Goal: Information Seeking & Learning: Learn about a topic

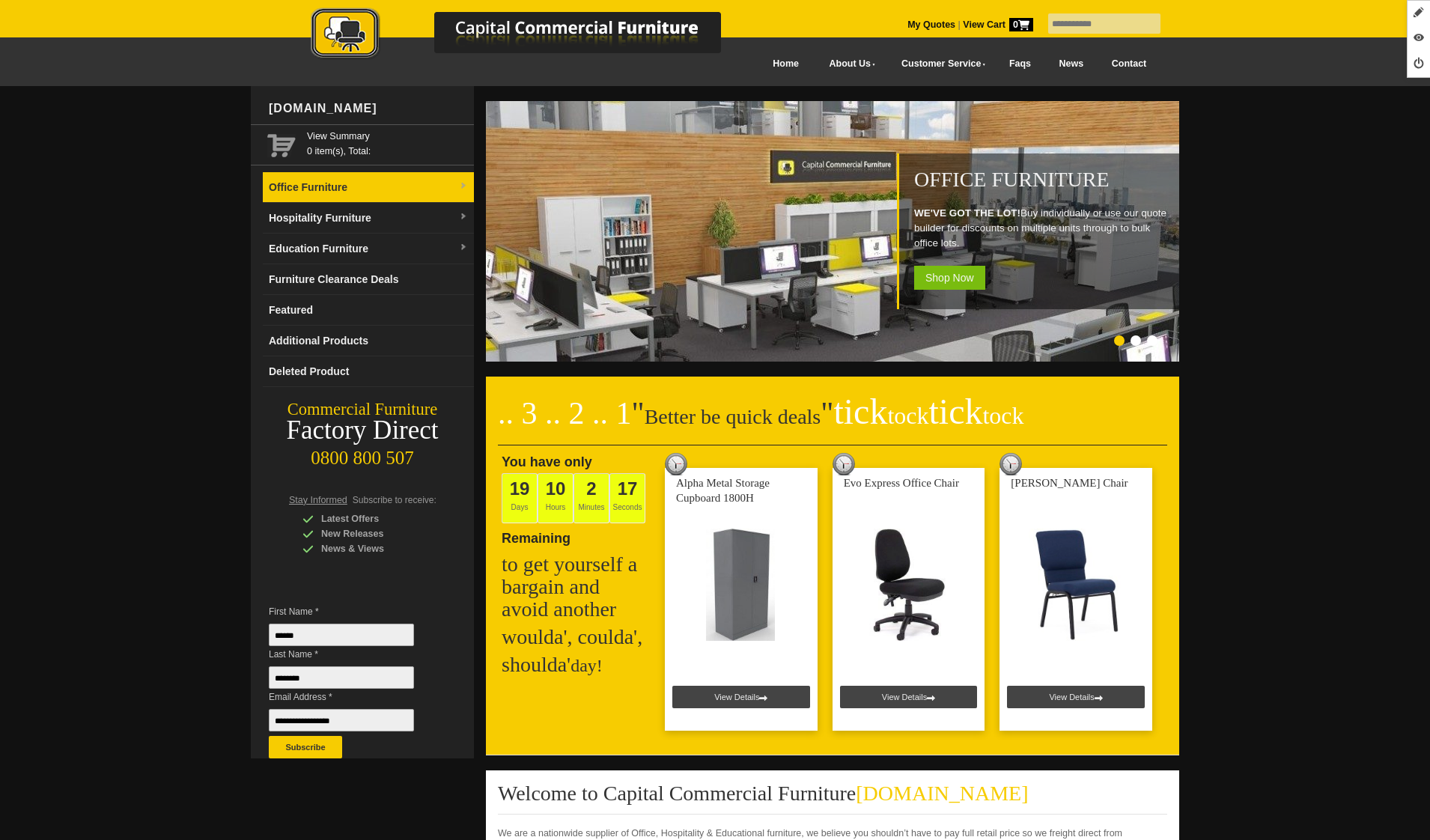
click at [307, 196] on link "Office Furniture" at bounding box center [368, 187] width 211 height 31
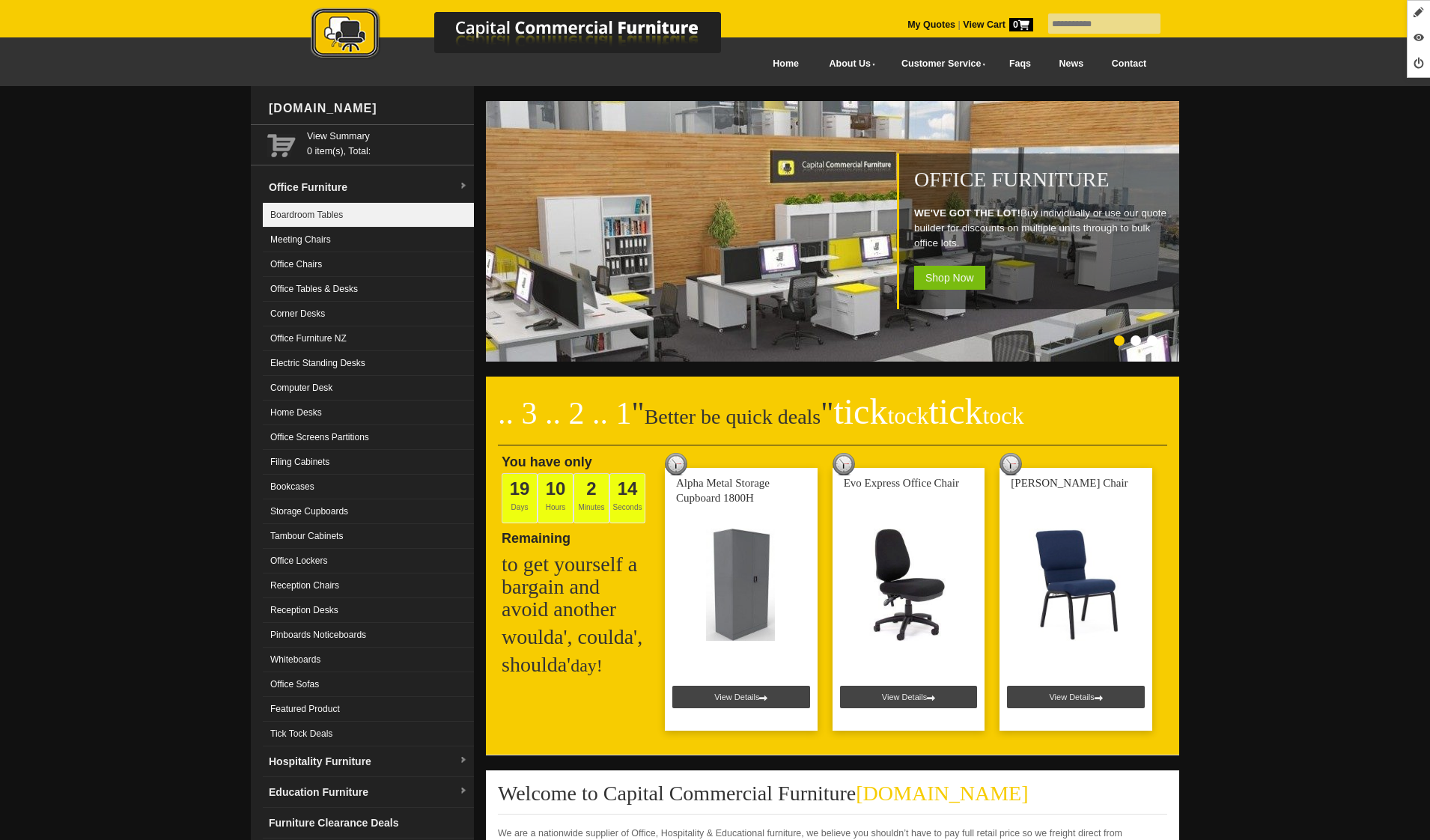
click at [301, 210] on link "Boardroom Tables" at bounding box center [368, 215] width 211 height 25
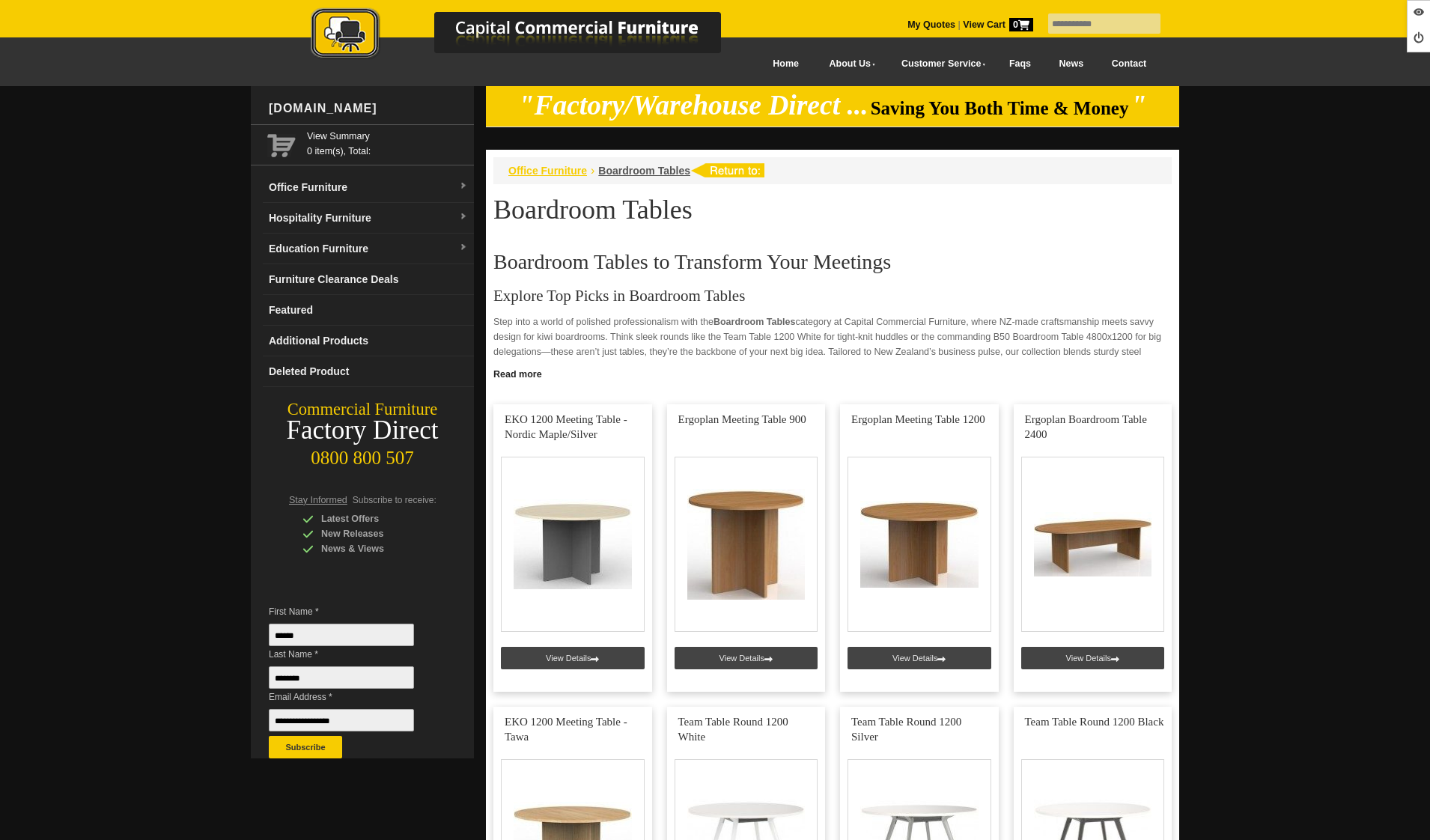
click at [513, 166] on span "Office Furniture" at bounding box center [547, 171] width 79 height 12
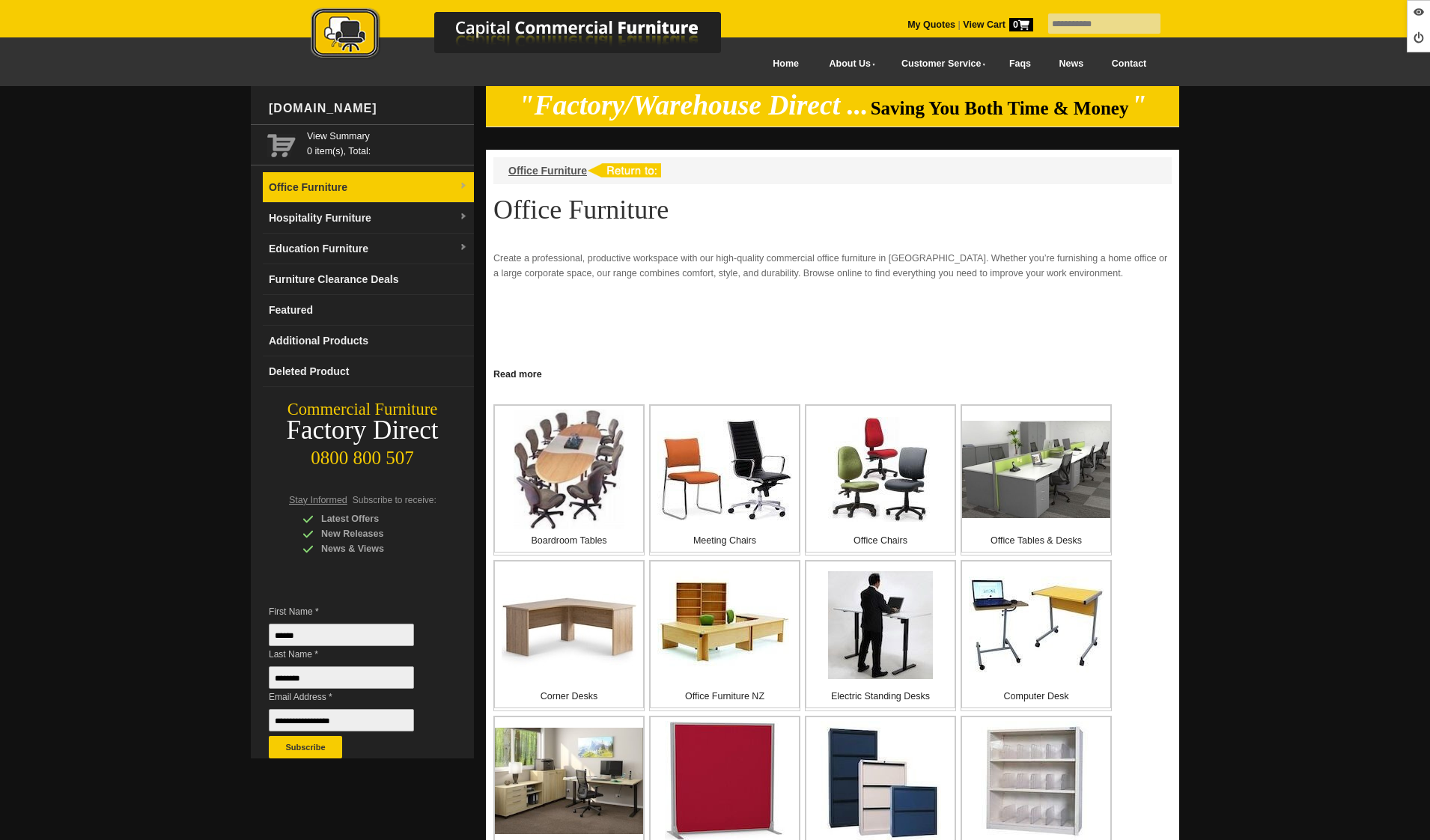
click at [324, 176] on link "Office Furniture" at bounding box center [368, 187] width 211 height 31
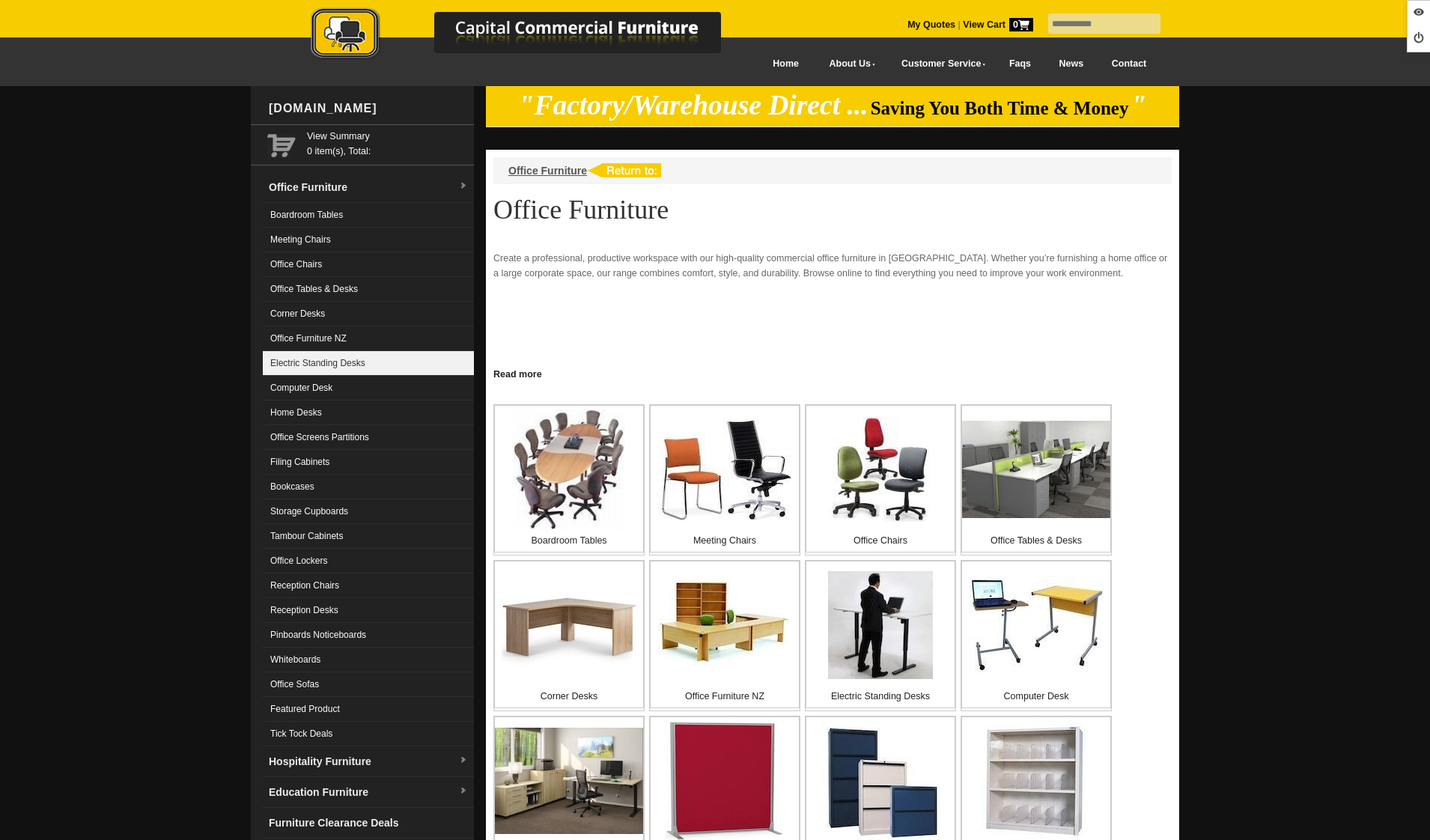
click at [312, 370] on link "Electric Standing Desks" at bounding box center [368, 363] width 211 height 25
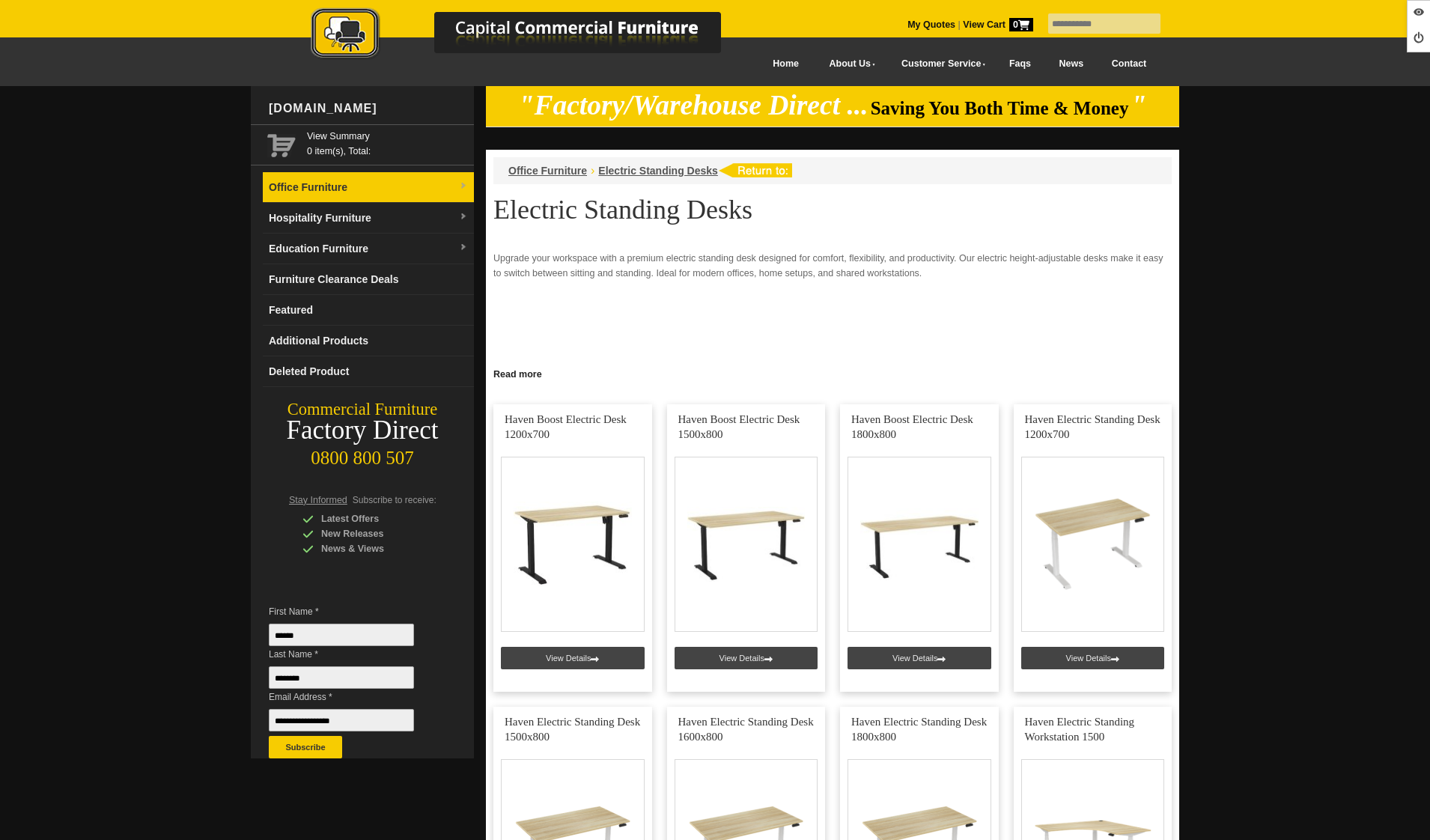
click at [341, 177] on link "Office Furniture" at bounding box center [368, 187] width 211 height 31
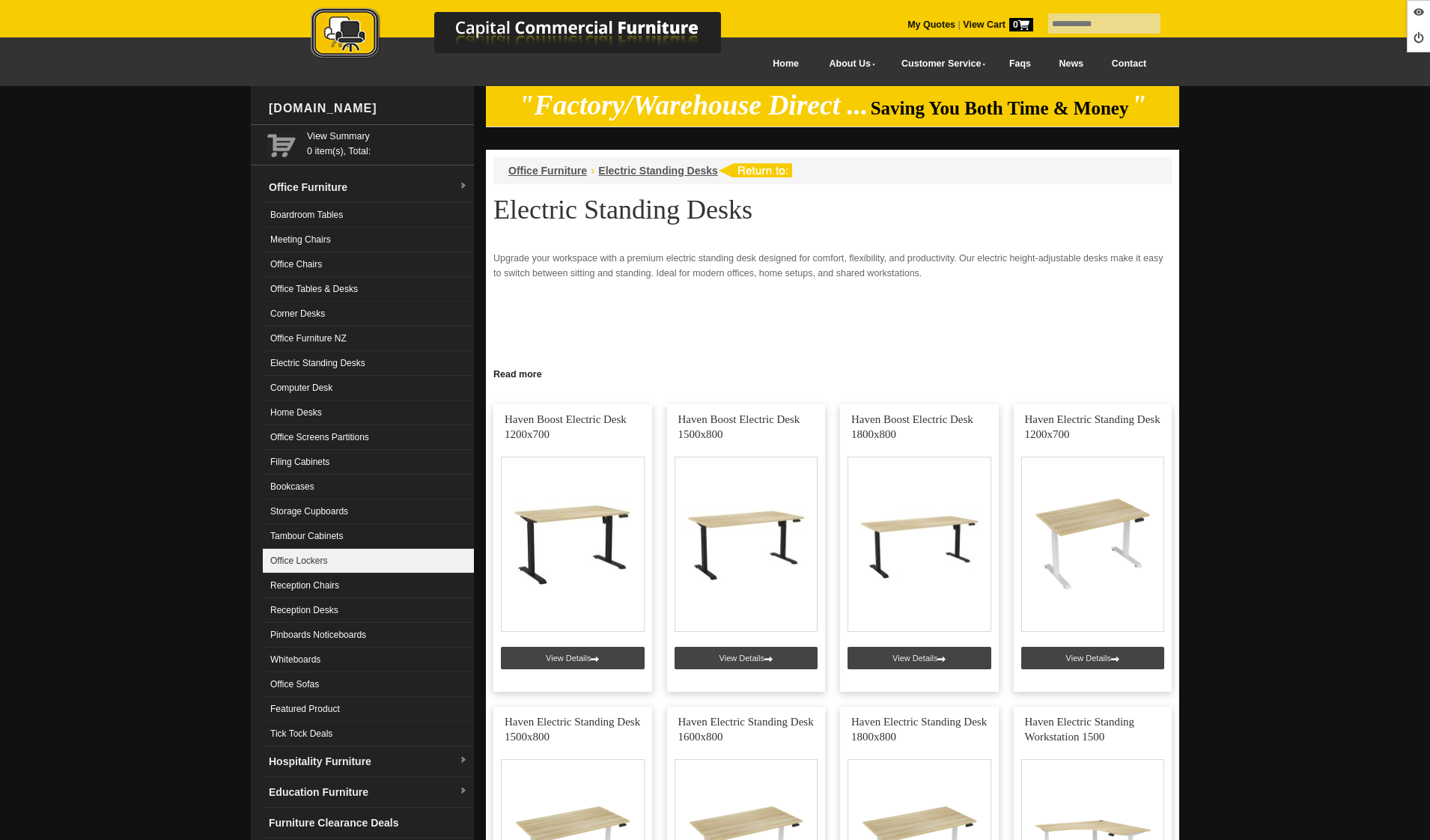
click at [288, 565] on link "Office Lockers" at bounding box center [368, 560] width 211 height 25
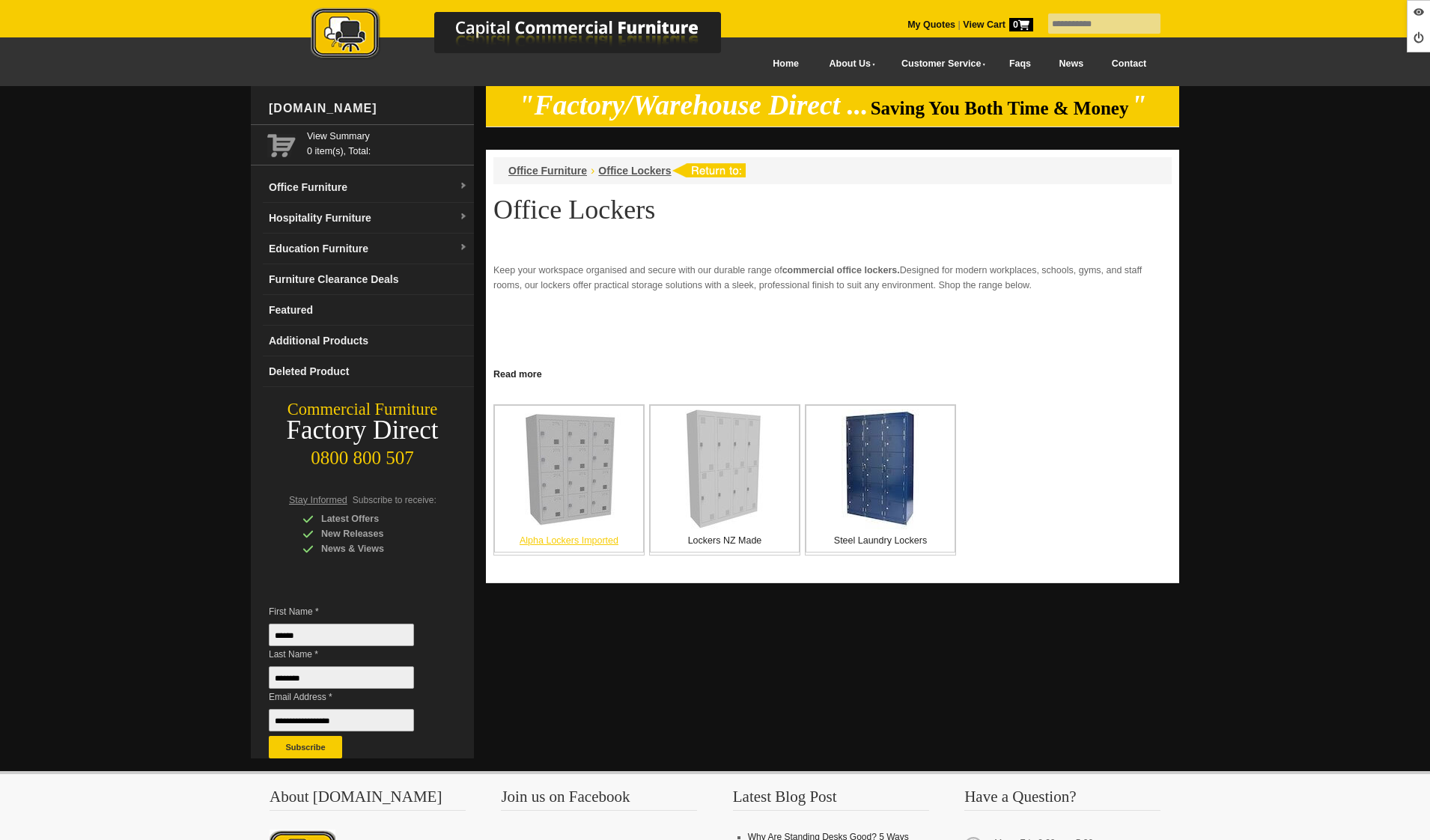
click at [552, 465] on img at bounding box center [569, 470] width 112 height 112
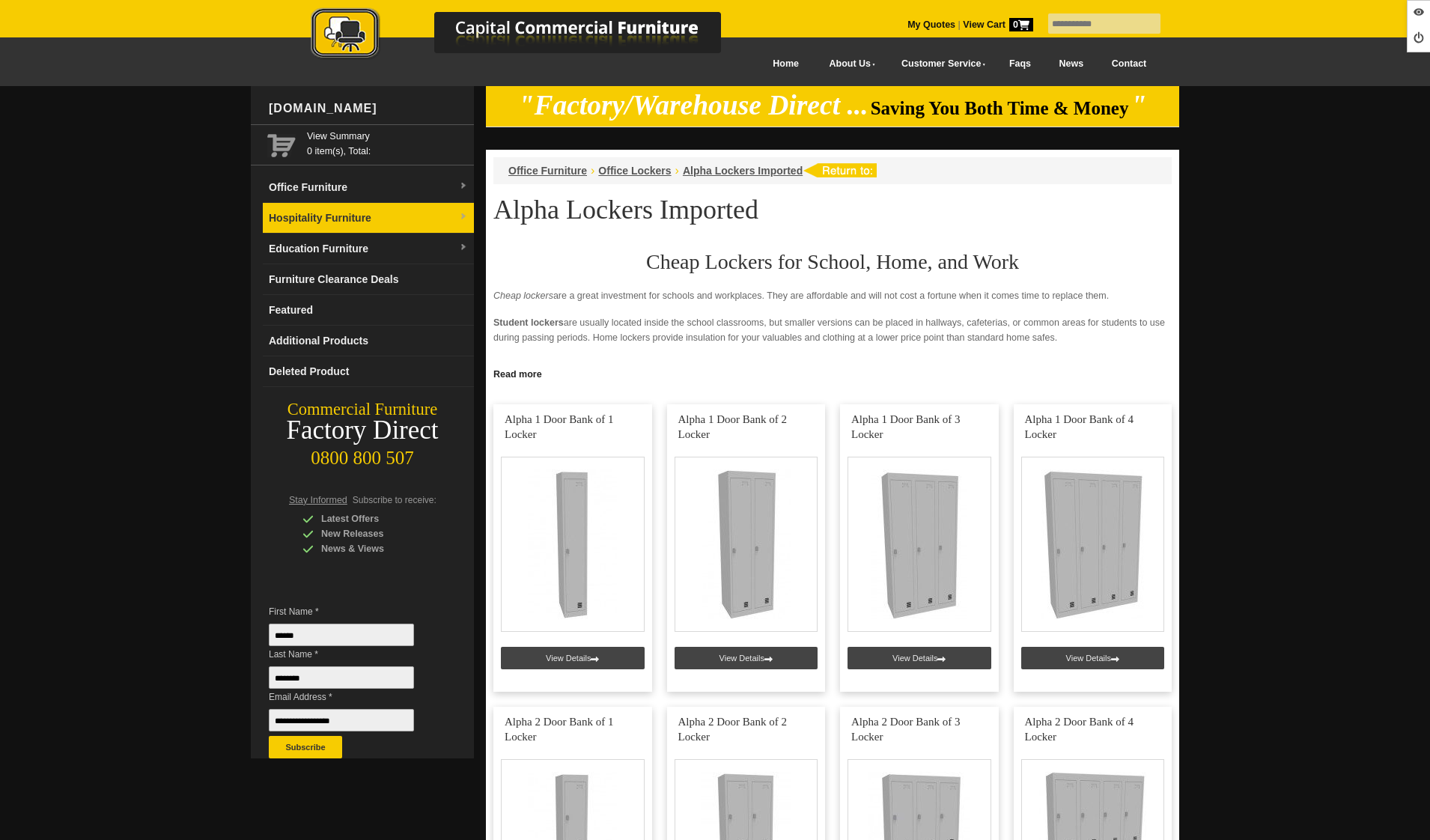
click at [357, 229] on link "Hospitality Furniture" at bounding box center [368, 218] width 211 height 31
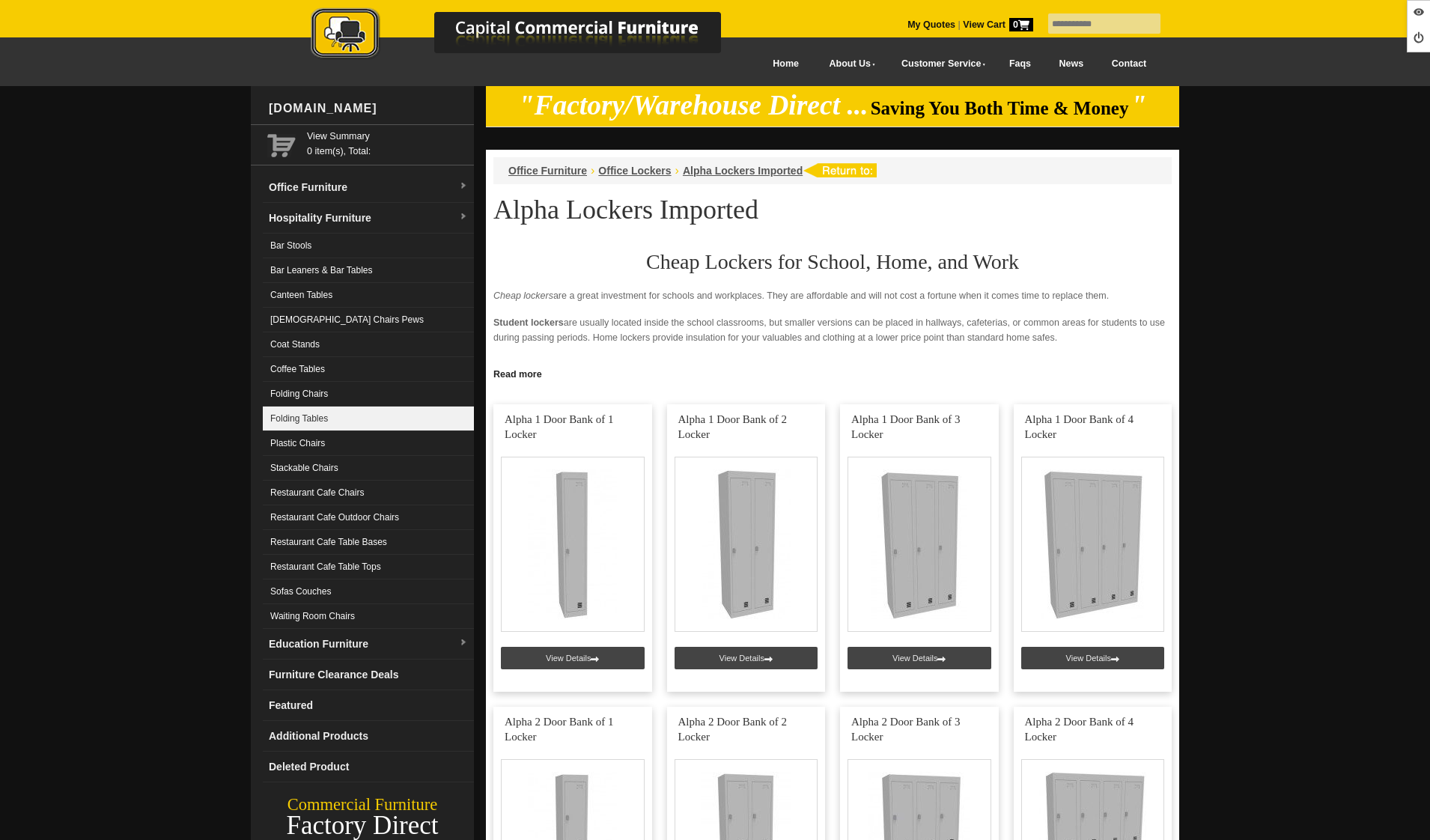
click at [339, 422] on link "Folding Tables" at bounding box center [368, 419] width 211 height 25
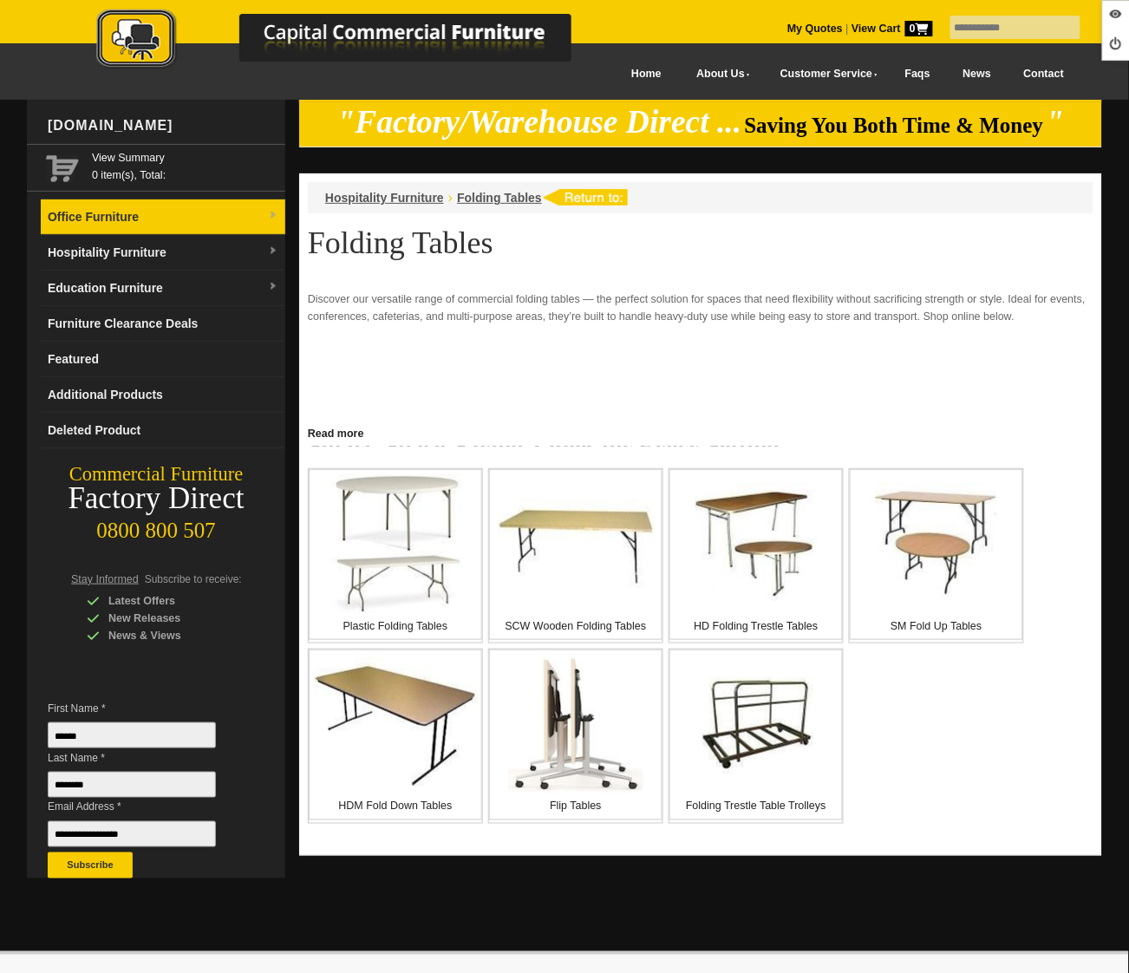
click at [147, 213] on link "Office Furniture" at bounding box center [163, 217] width 244 height 36
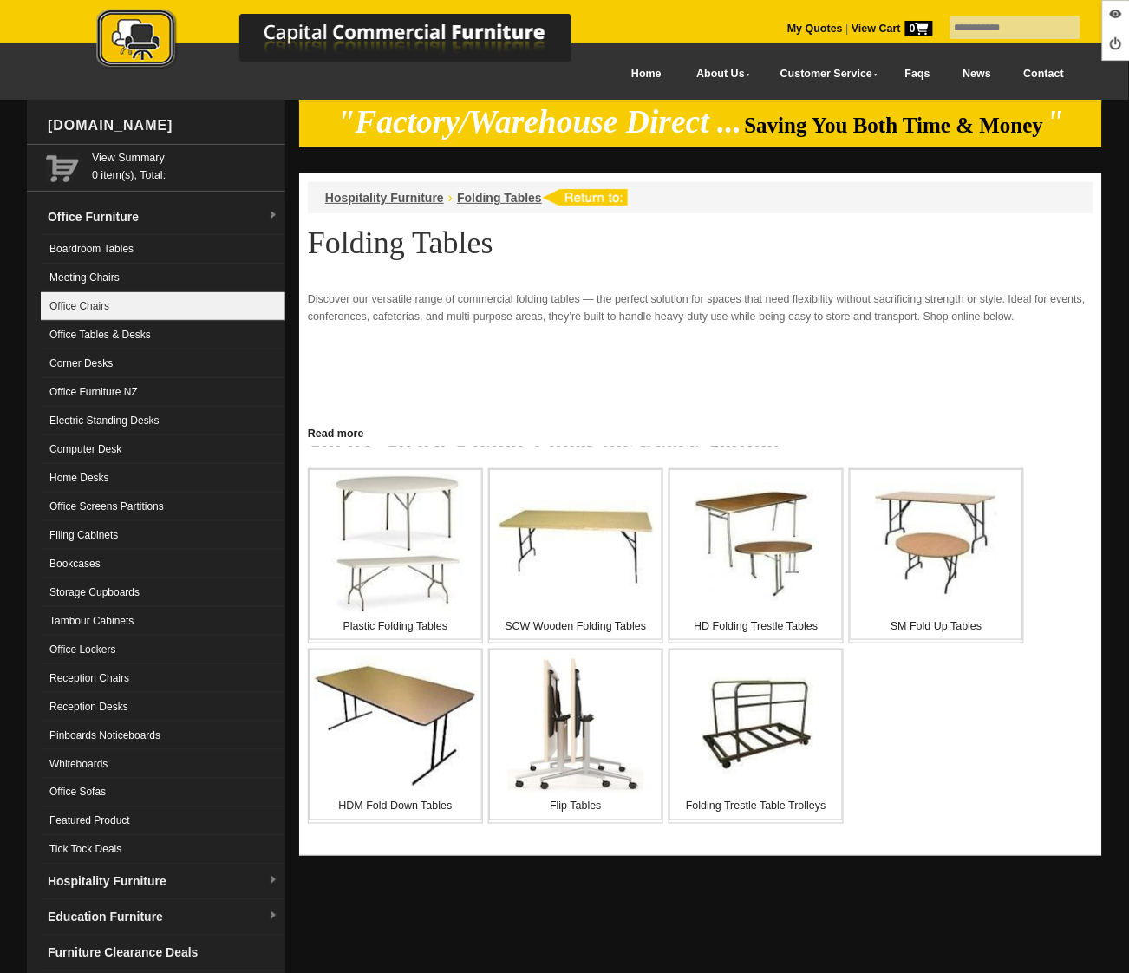
click at [134, 316] on link "Office Chairs" at bounding box center [163, 306] width 244 height 29
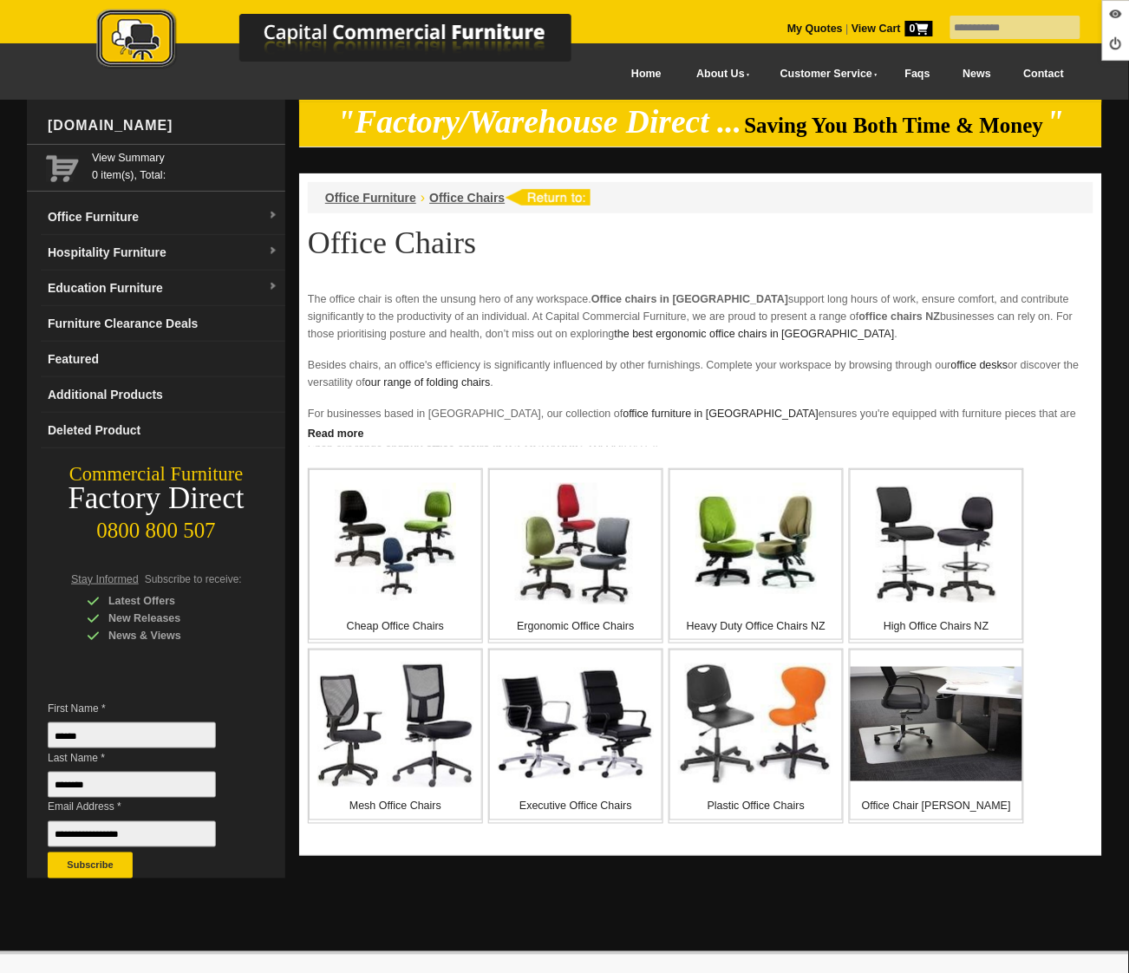
click at [734, 773] on img at bounding box center [756, 723] width 156 height 121
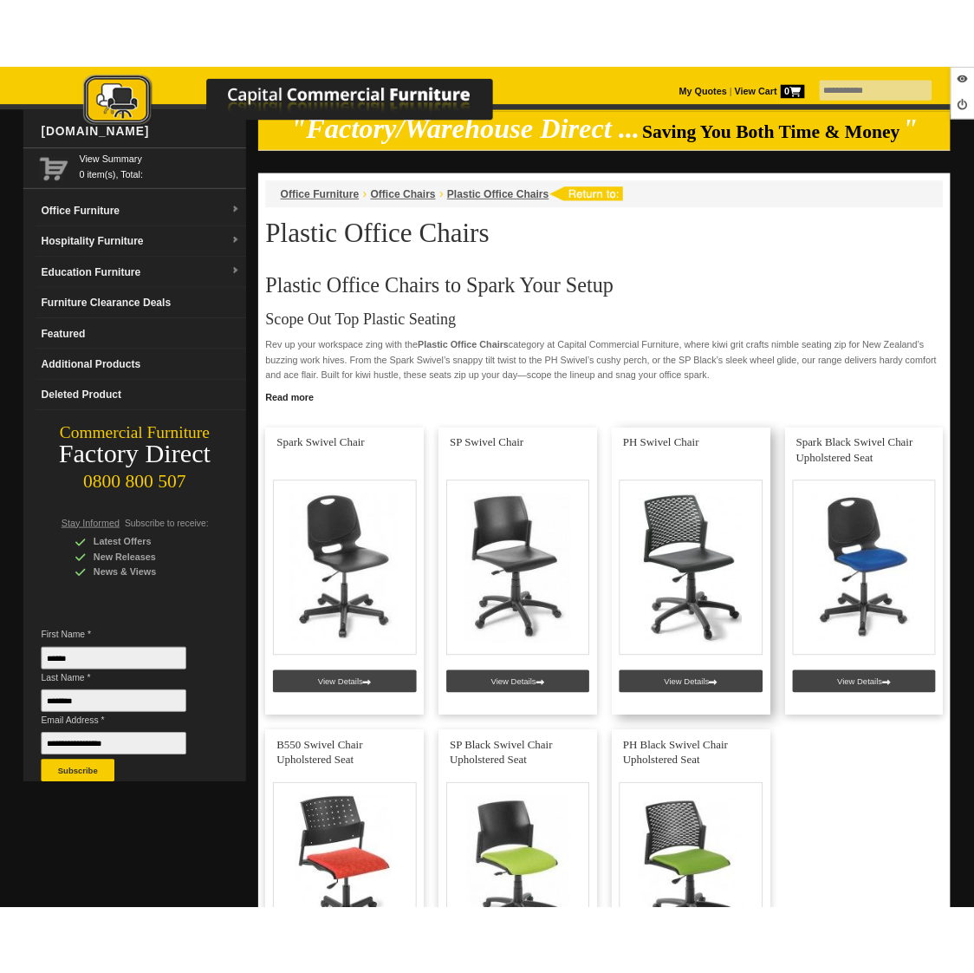
scroll to position [79, 0]
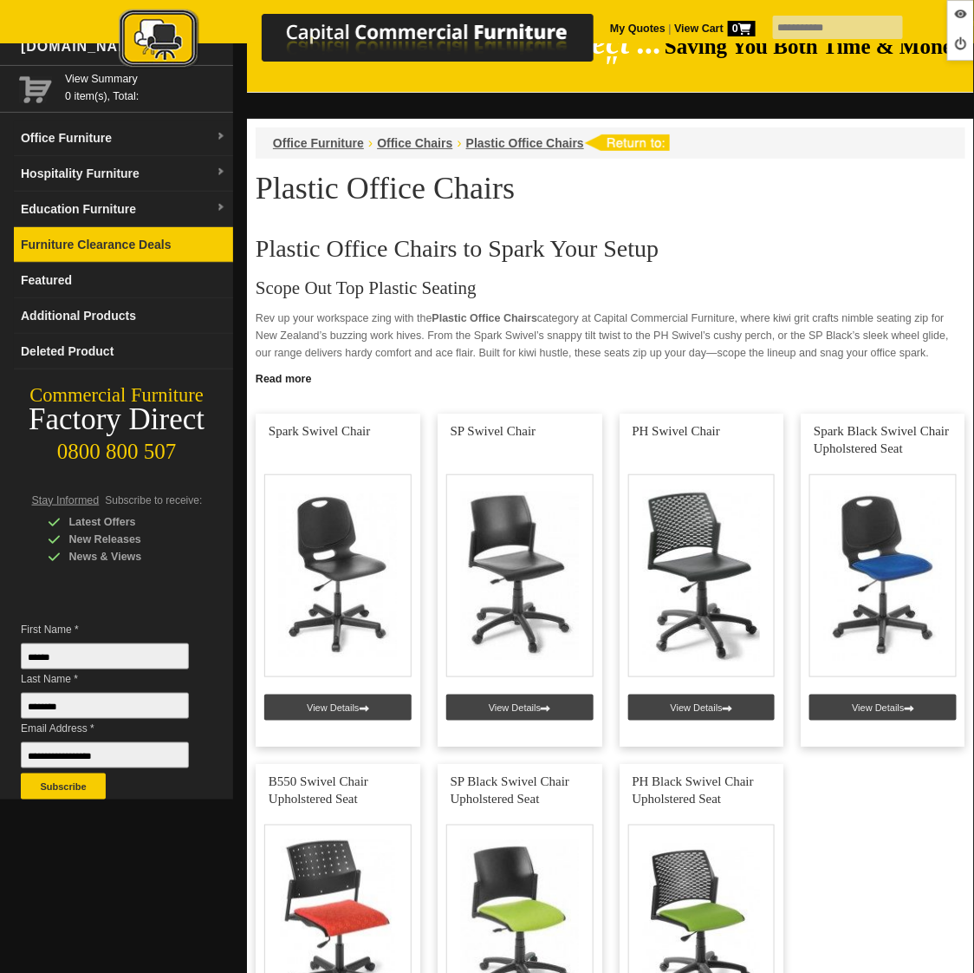
click at [114, 255] on link "Furniture Clearance Deals" at bounding box center [123, 245] width 219 height 36
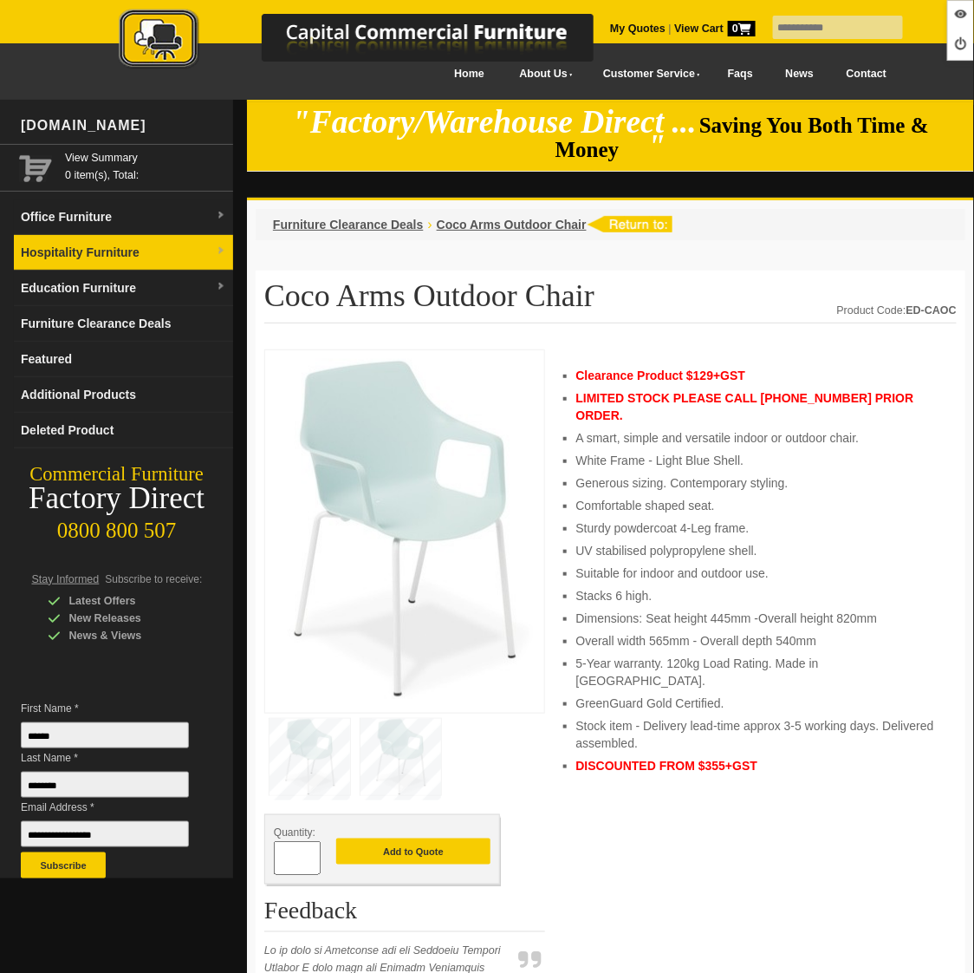
click at [87, 242] on link "Hospitality Furniture" at bounding box center [123, 253] width 219 height 36
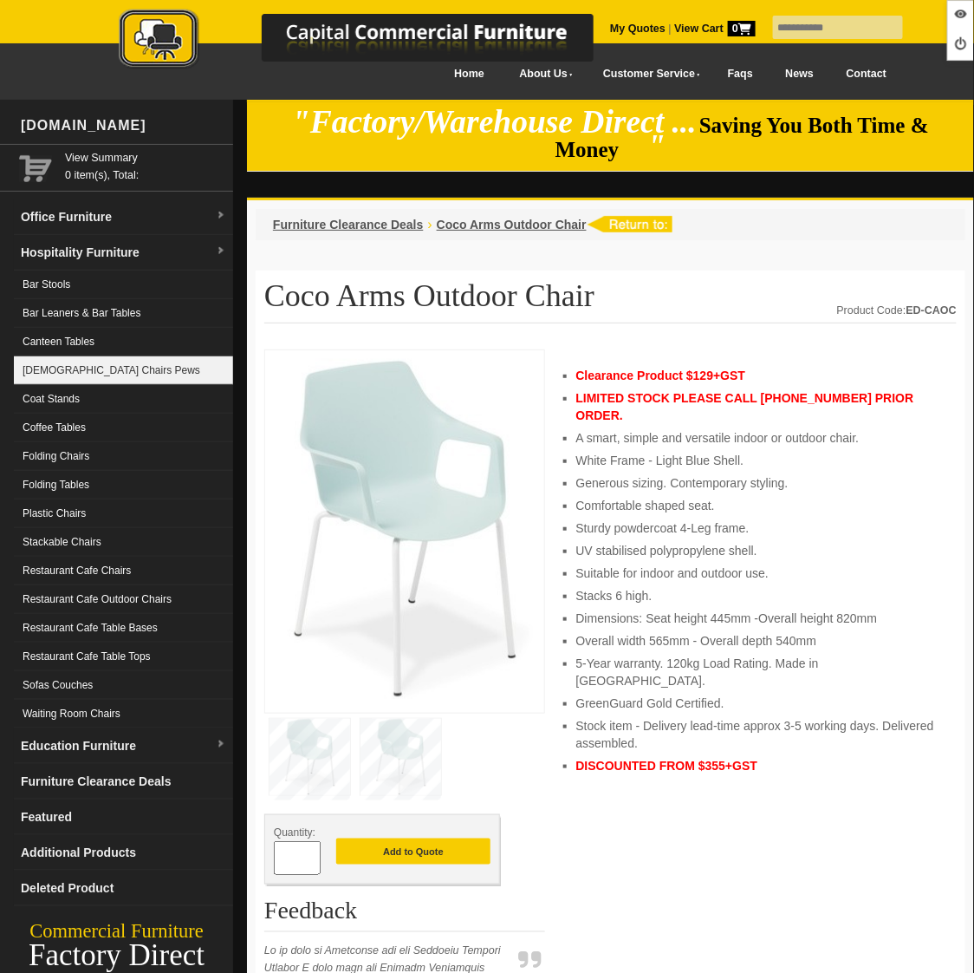
click at [55, 360] on link "[DEMOGRAPHIC_DATA] Chairs Pews" at bounding box center [123, 370] width 219 height 29
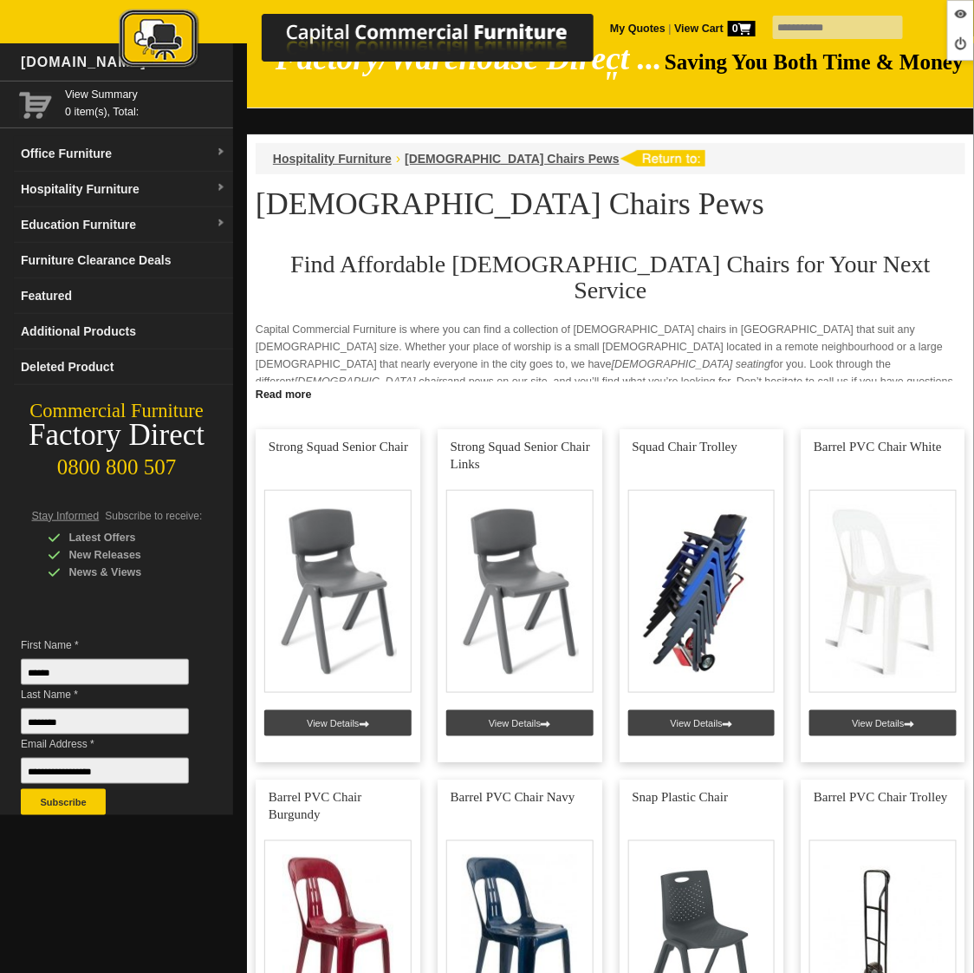
scroll to position [62, 0]
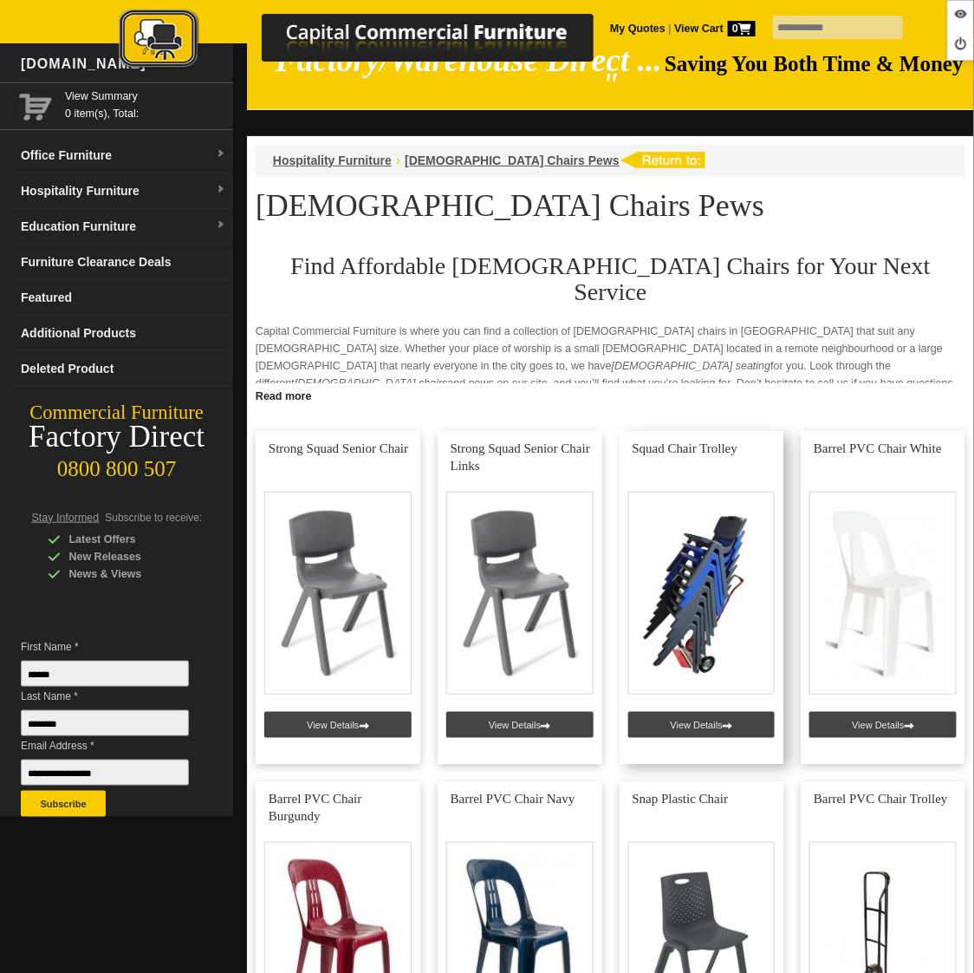
click at [678, 708] on link at bounding box center [702, 597] width 165 height 333
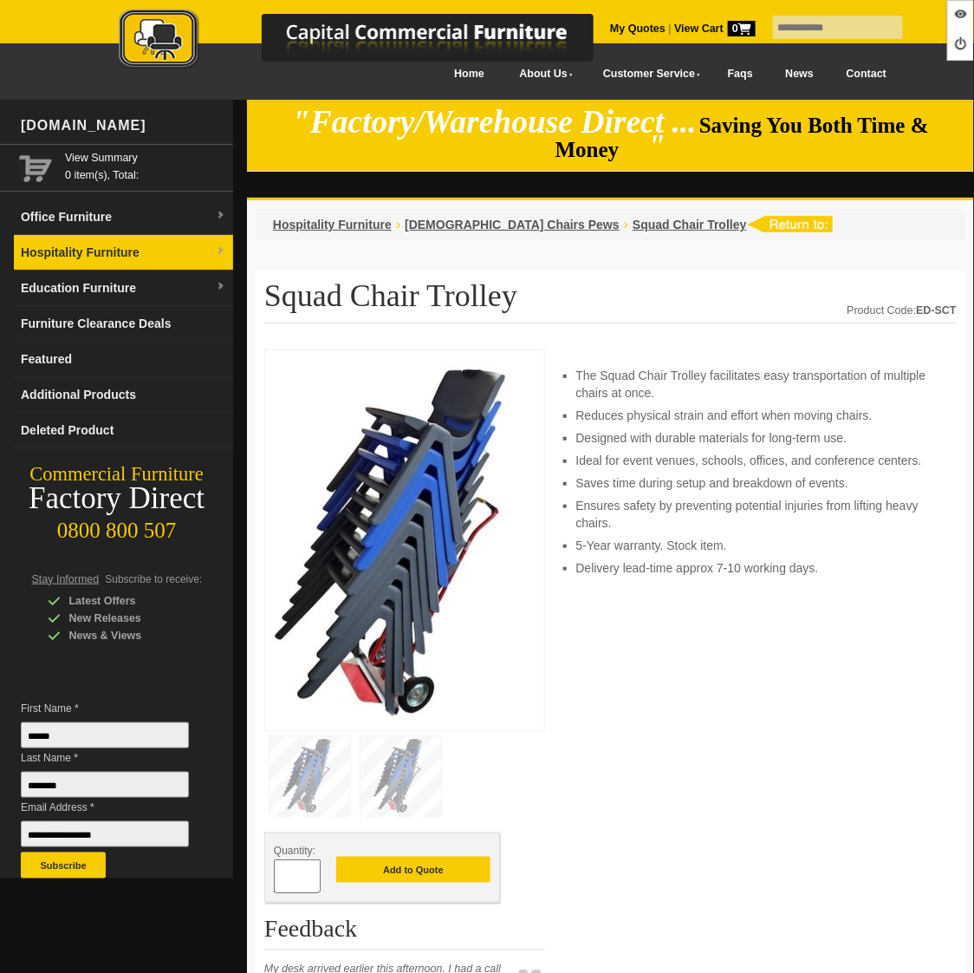
click at [117, 253] on link "Hospitality Furniture" at bounding box center [123, 253] width 219 height 36
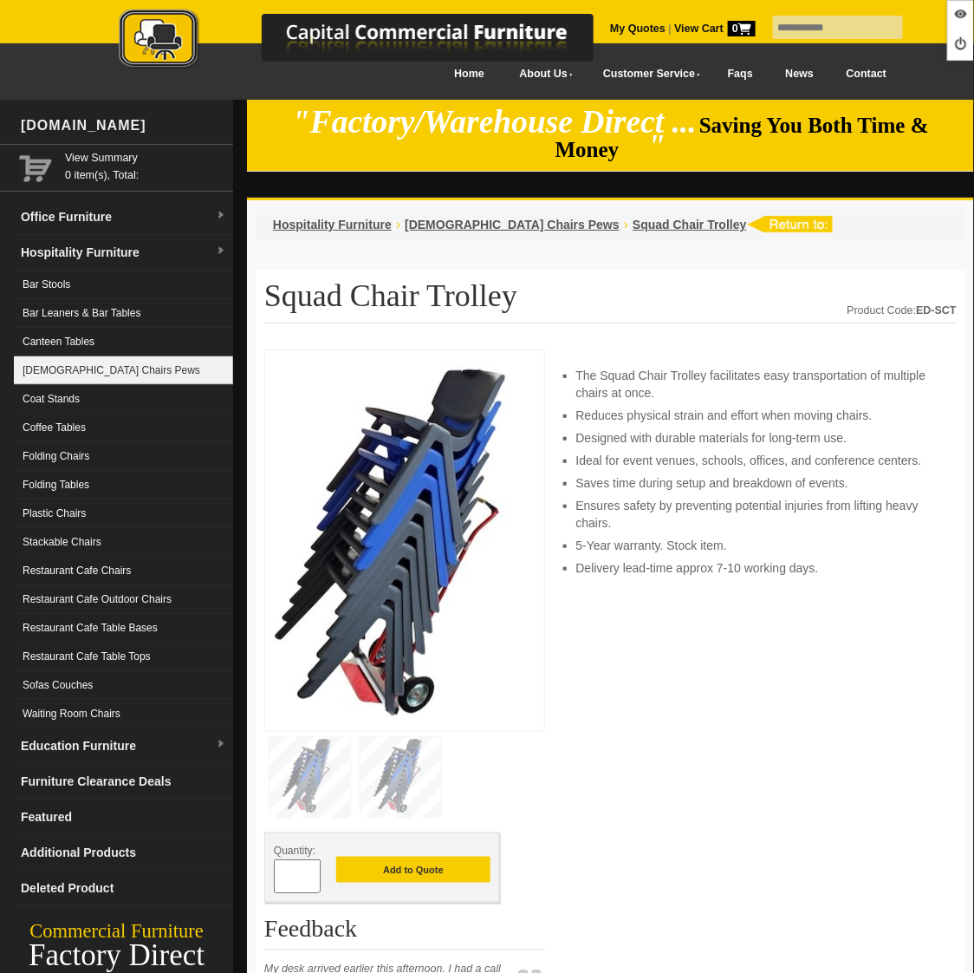
click at [82, 374] on link "[DEMOGRAPHIC_DATA] Chairs Pews" at bounding box center [123, 370] width 219 height 29
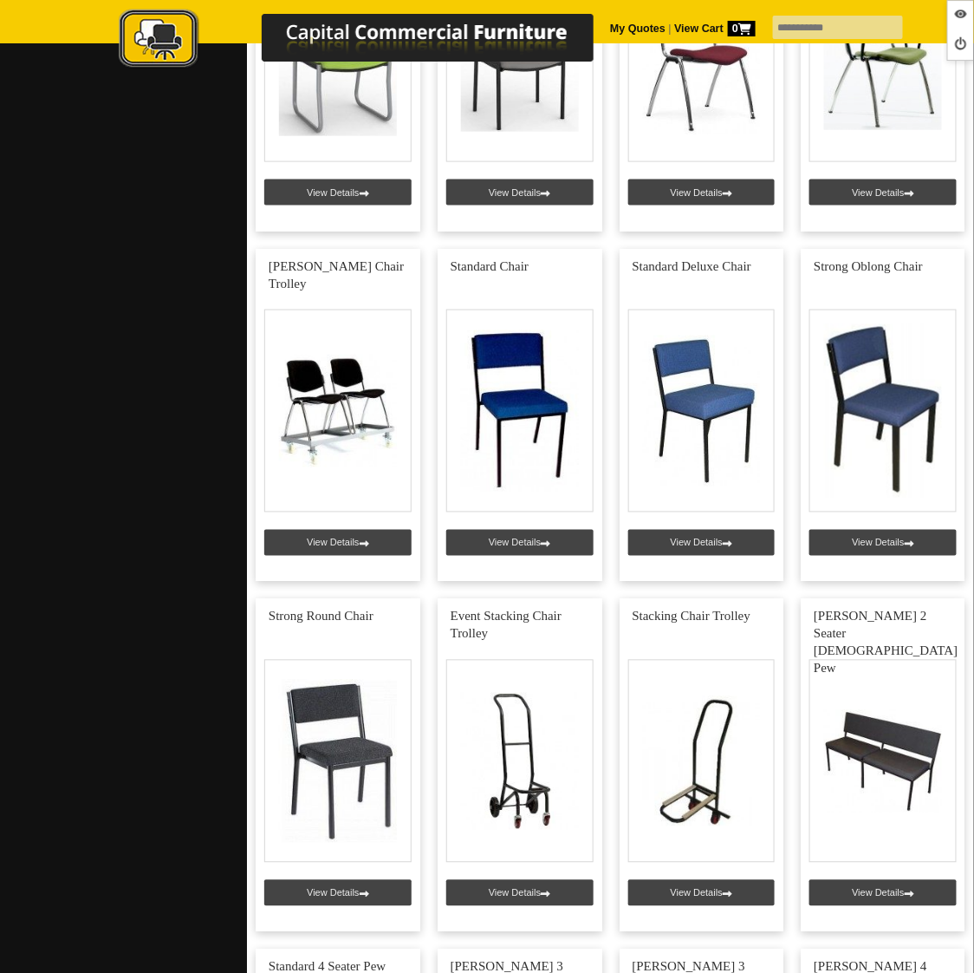
scroll to position [4111, 0]
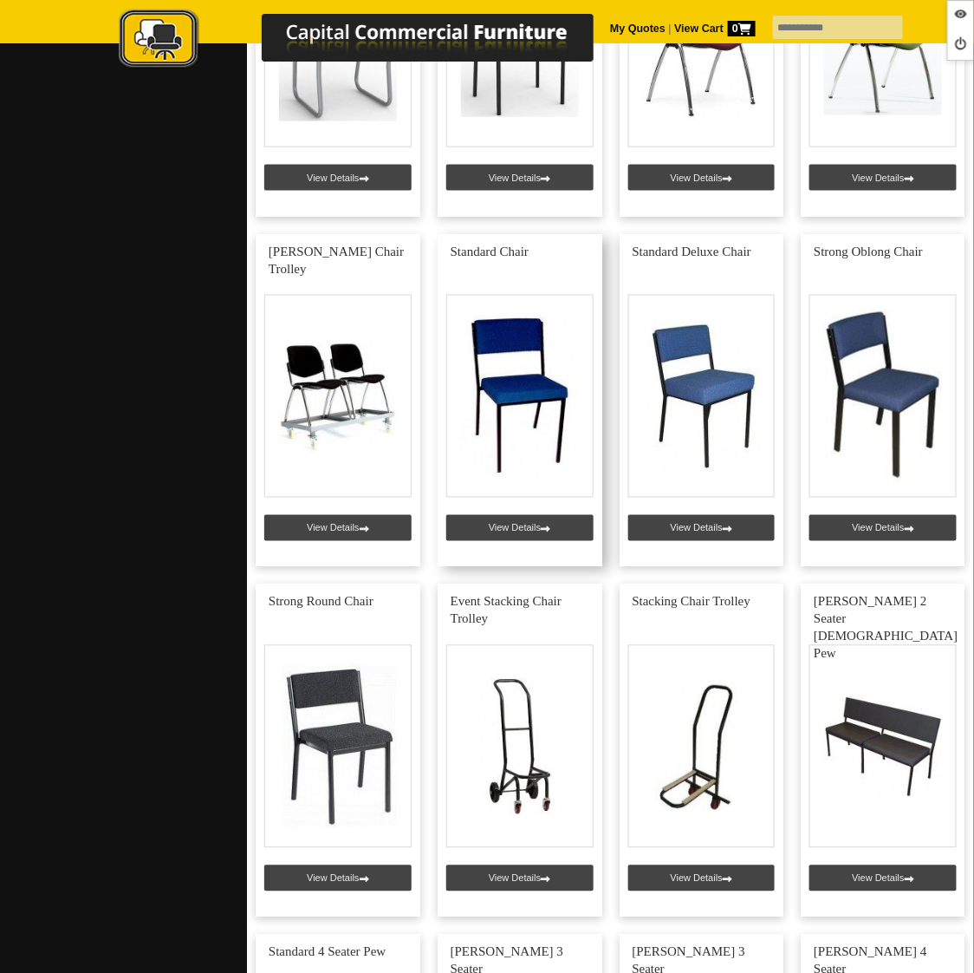
click at [502, 489] on link at bounding box center [520, 400] width 165 height 333
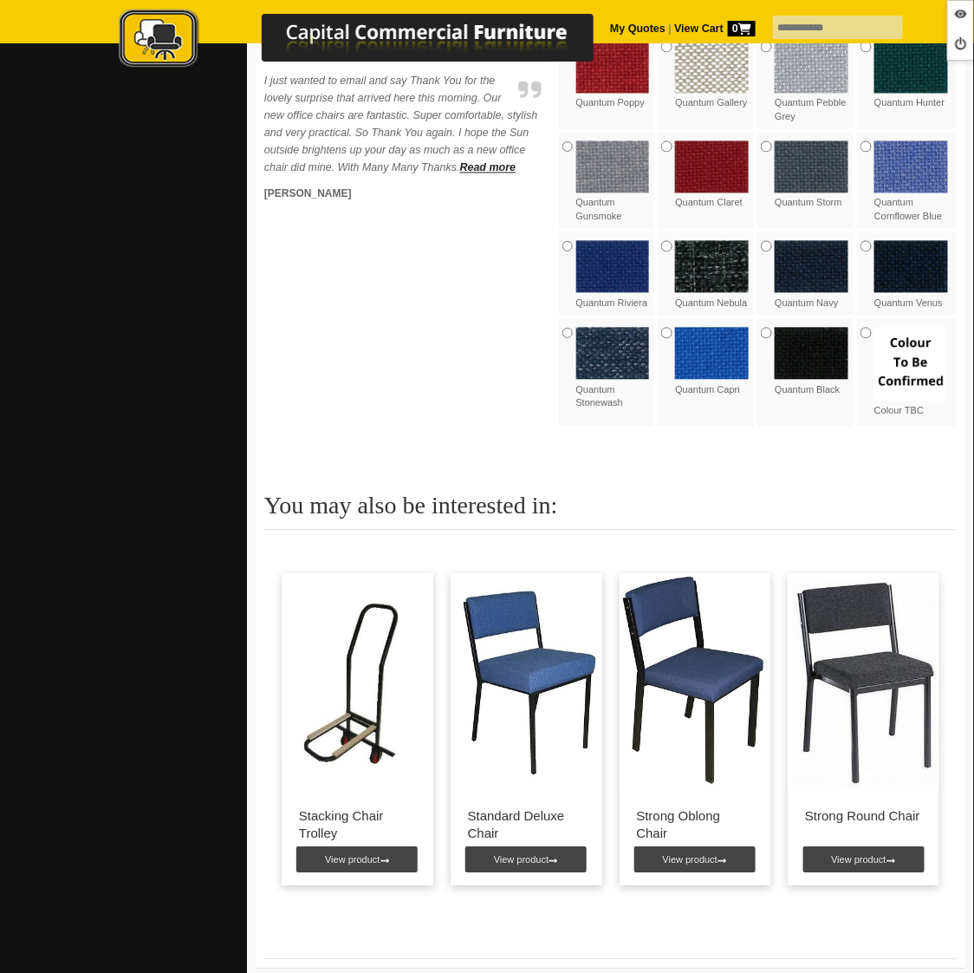
scroll to position [808, 0]
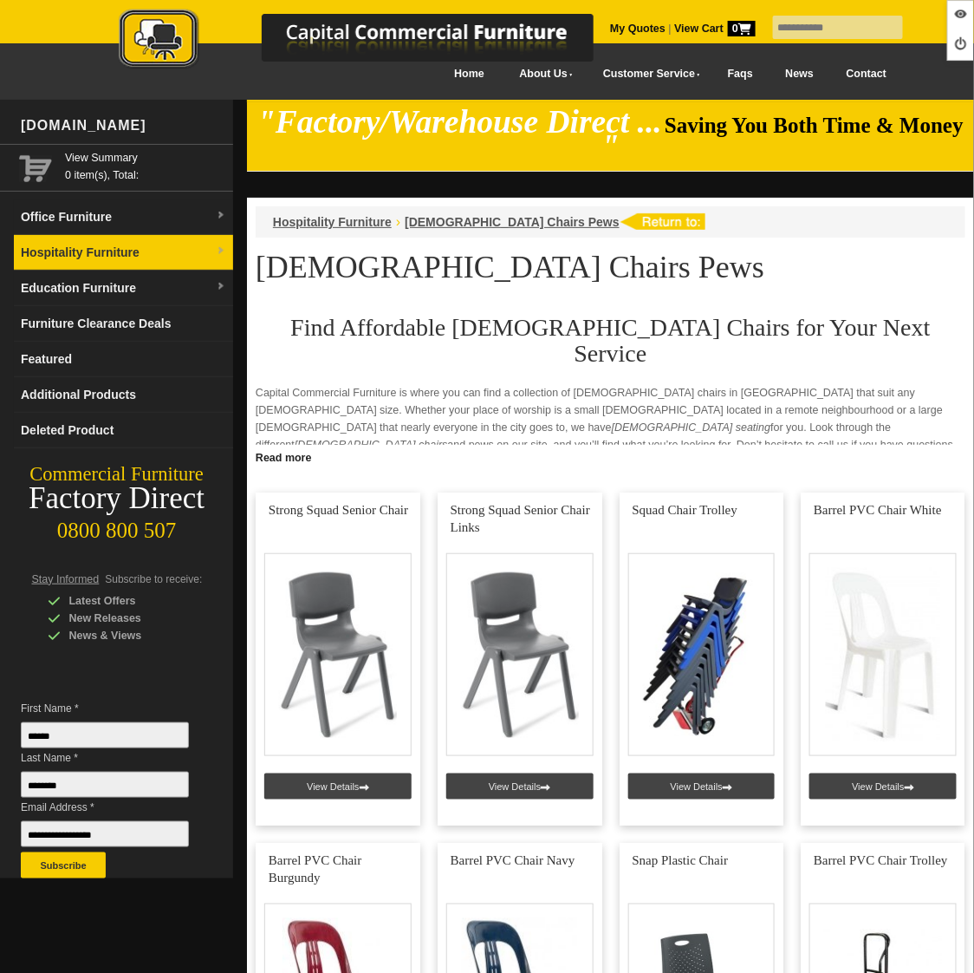
click at [146, 257] on link "Hospitality Furniture" at bounding box center [123, 253] width 219 height 36
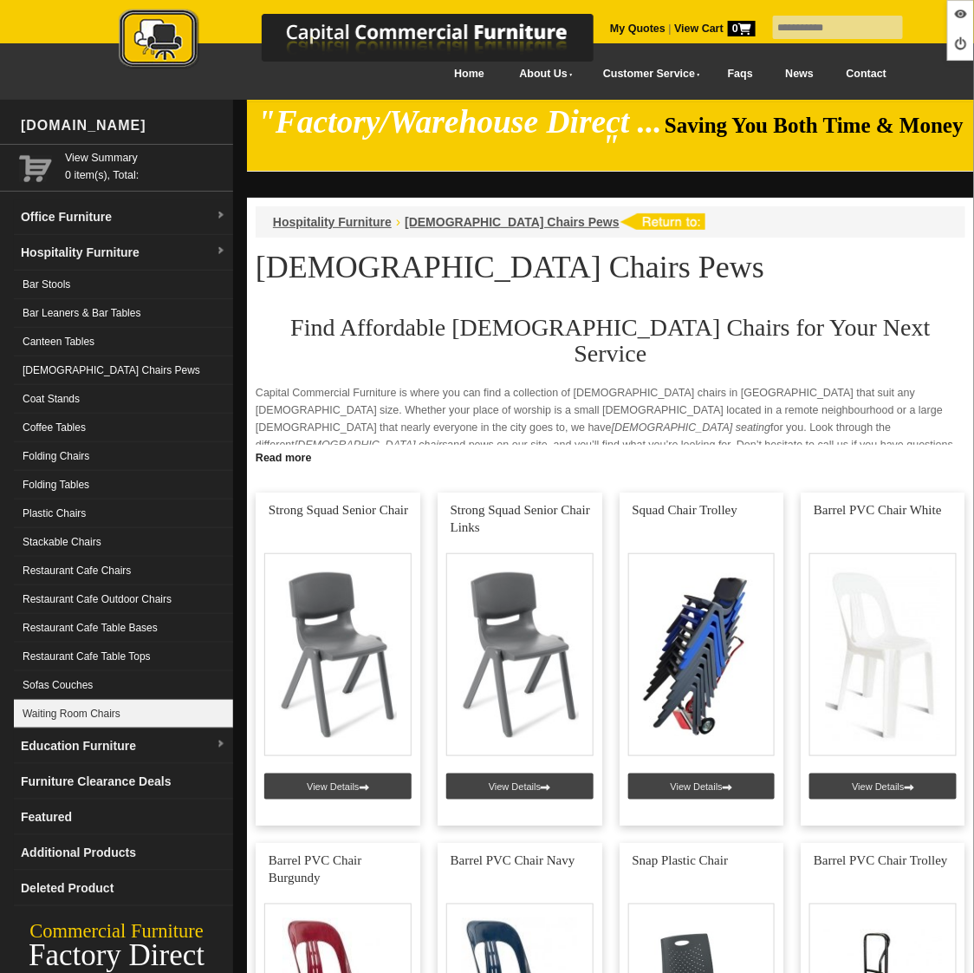
click at [115, 704] on link "Waiting Room Chairs" at bounding box center [123, 714] width 219 height 29
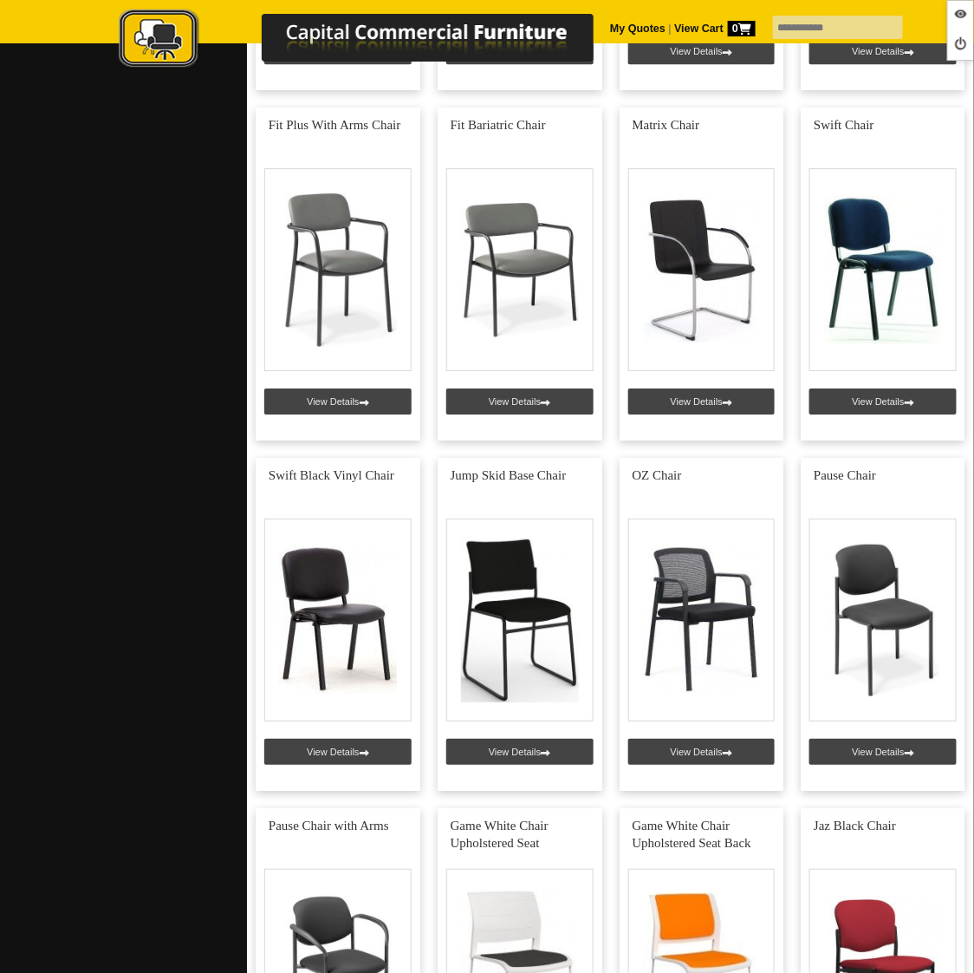
scroll to position [1441, 0]
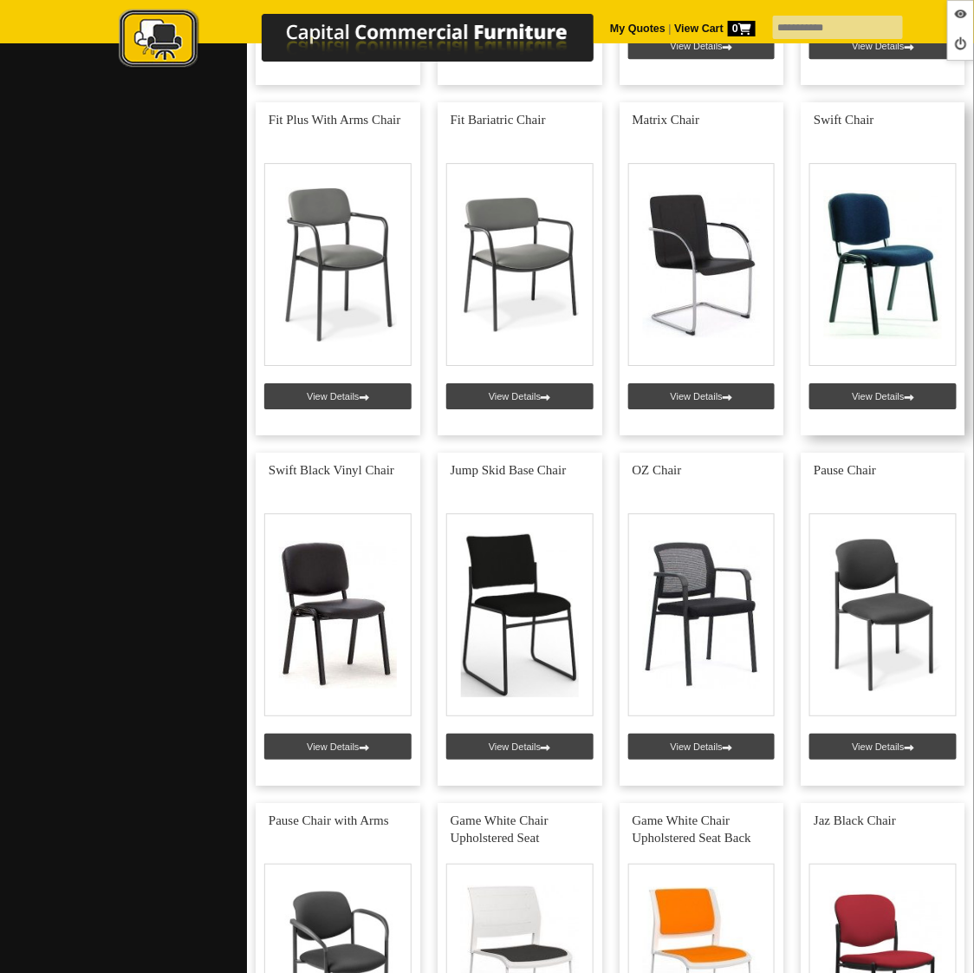
click at [881, 369] on link at bounding box center [883, 268] width 165 height 333
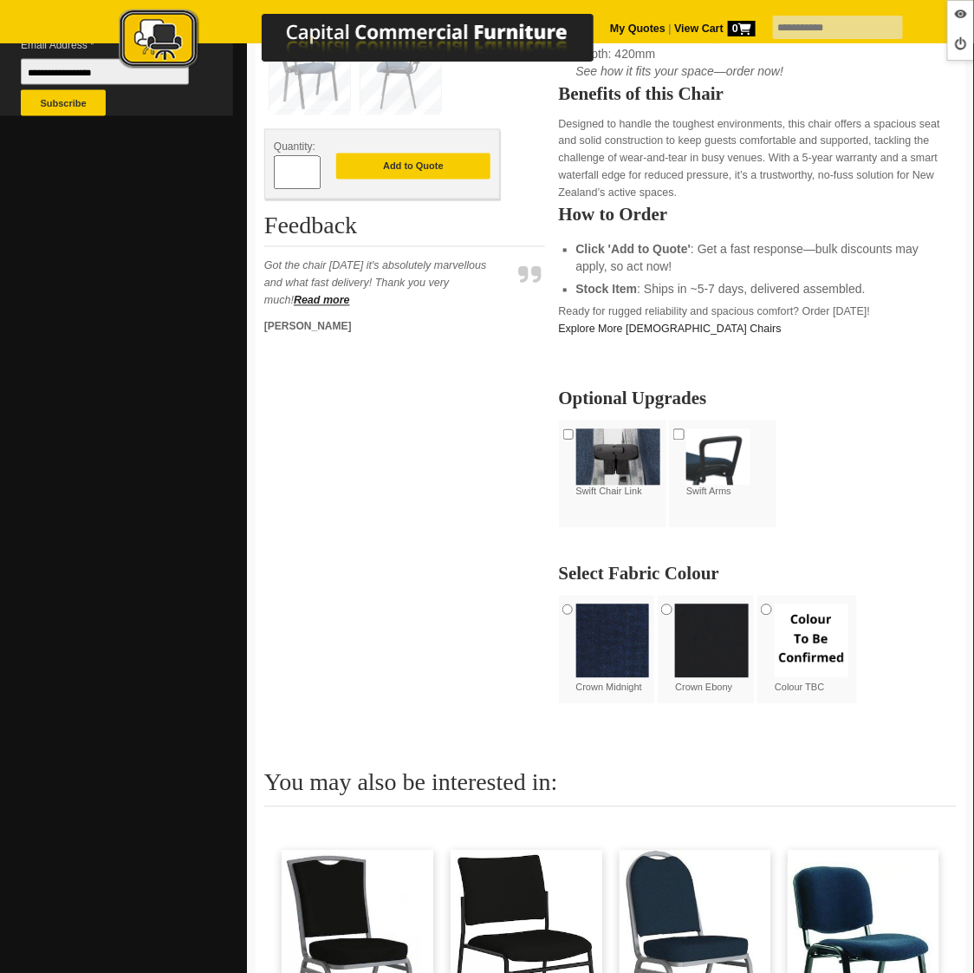
scroll to position [277, 0]
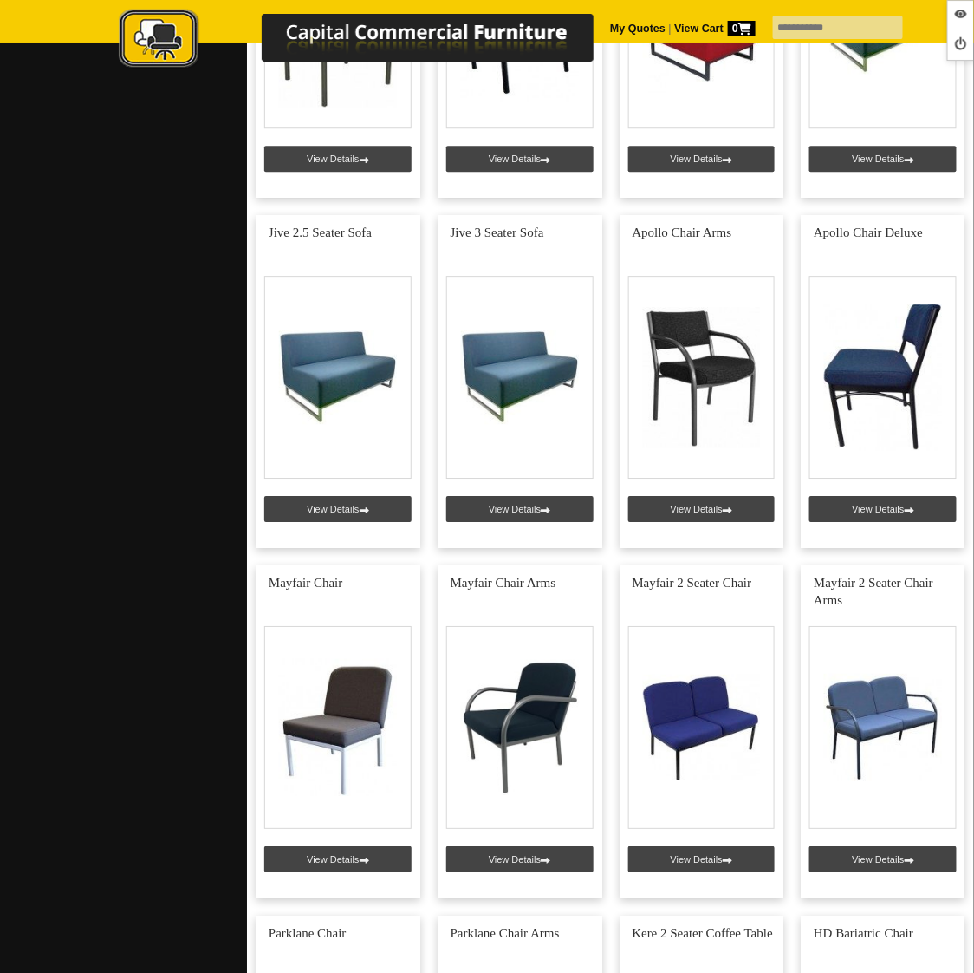
scroll to position [4961, 0]
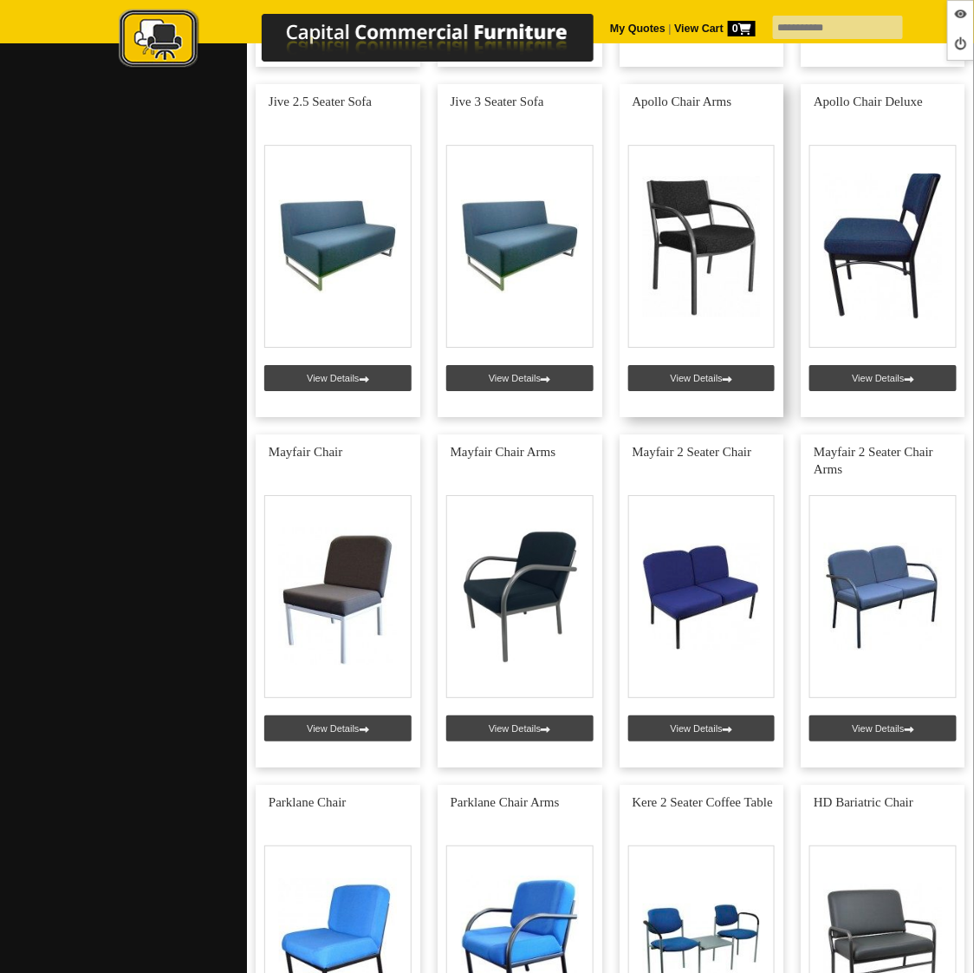
click at [689, 342] on link at bounding box center [702, 250] width 165 height 333
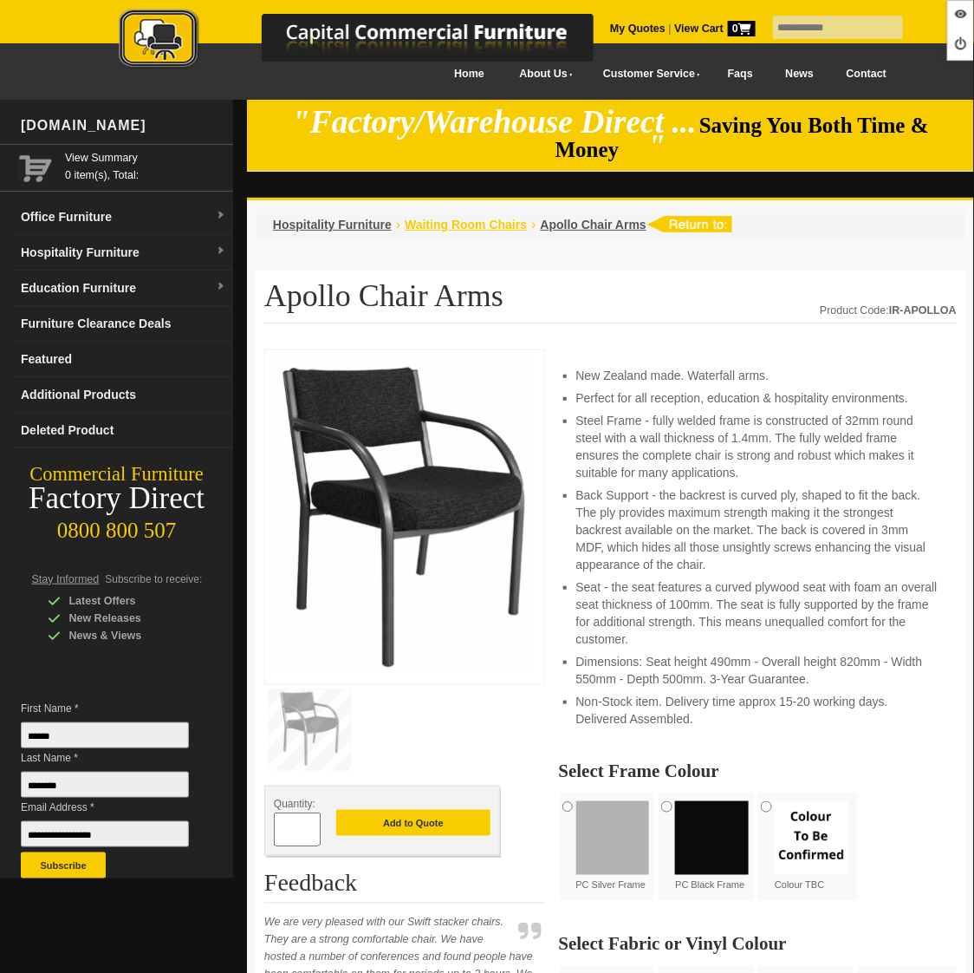
click at [425, 218] on span "Waiting Room Chairs" at bounding box center [466, 225] width 122 height 14
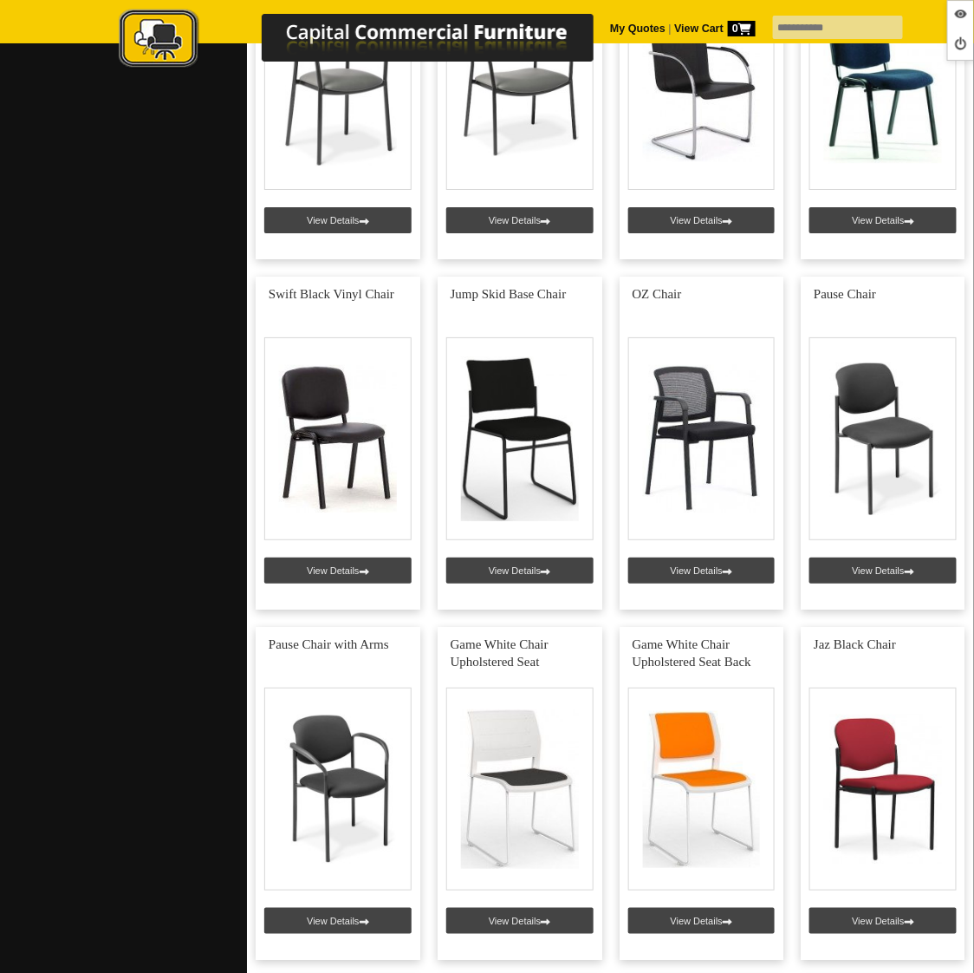
scroll to position [1617, 0]
click at [876, 547] on link at bounding box center [883, 443] width 165 height 333
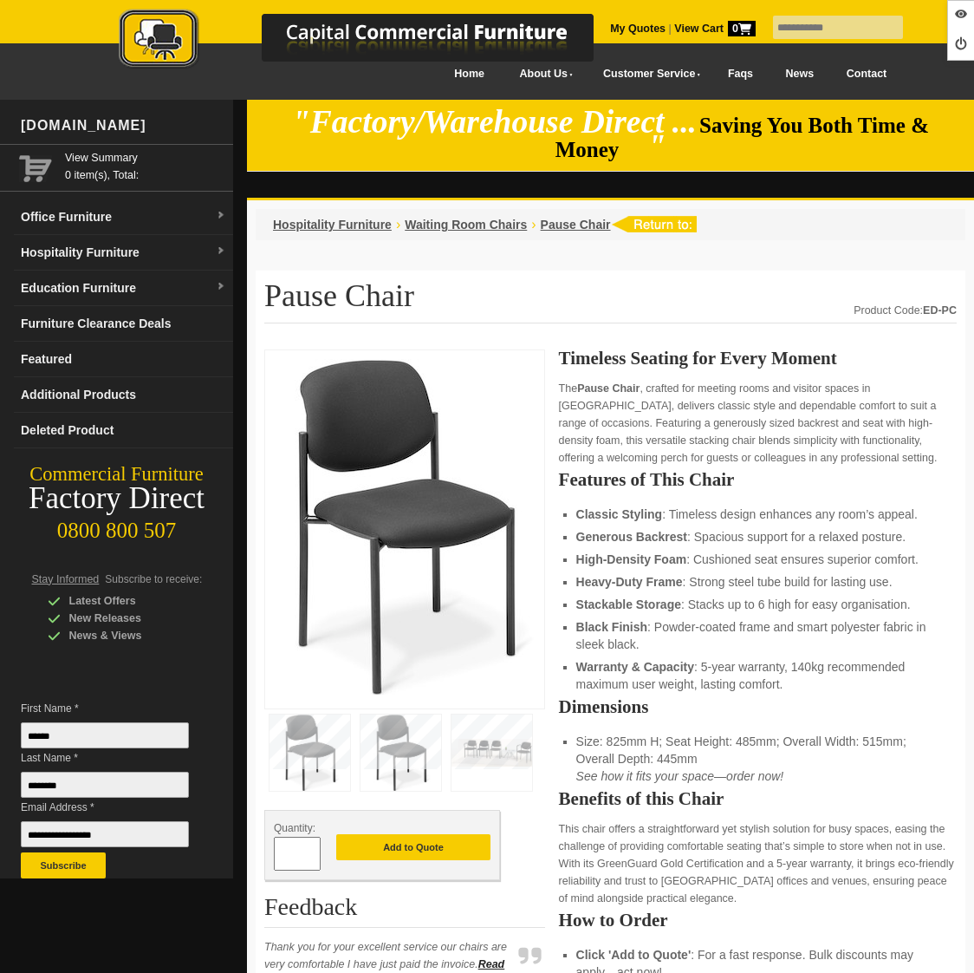
scroll to position [734, 0]
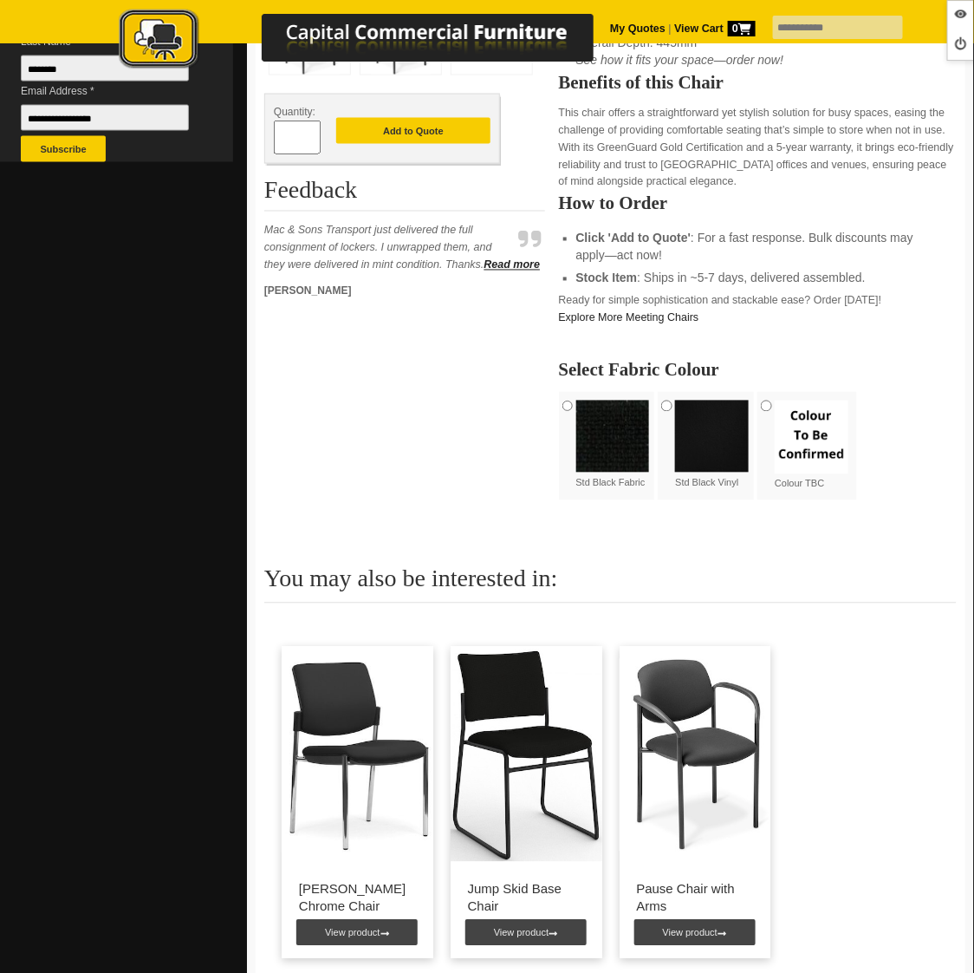
scroll to position [772, 0]
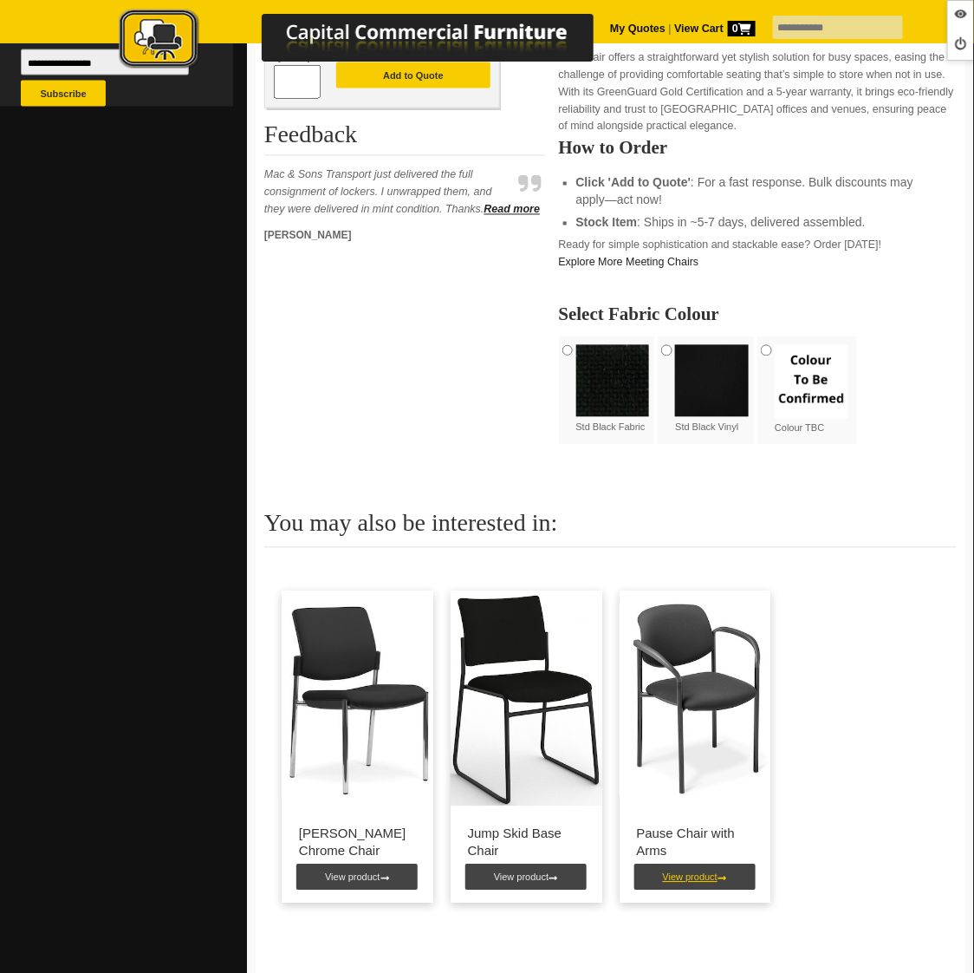
click at [699, 864] on link "View product" at bounding box center [695, 877] width 121 height 26
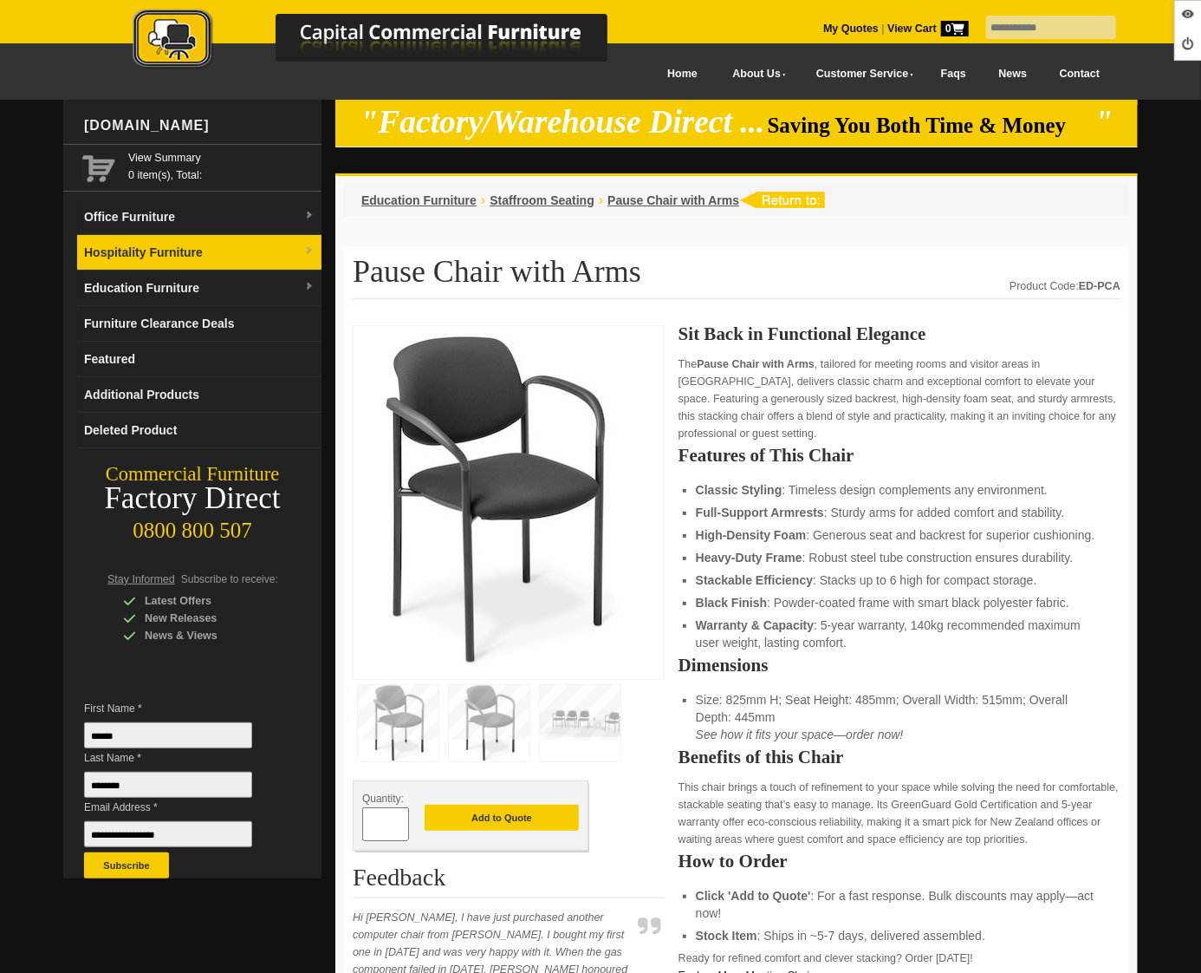
click at [231, 245] on link "Hospitality Furniture" at bounding box center [199, 253] width 244 height 36
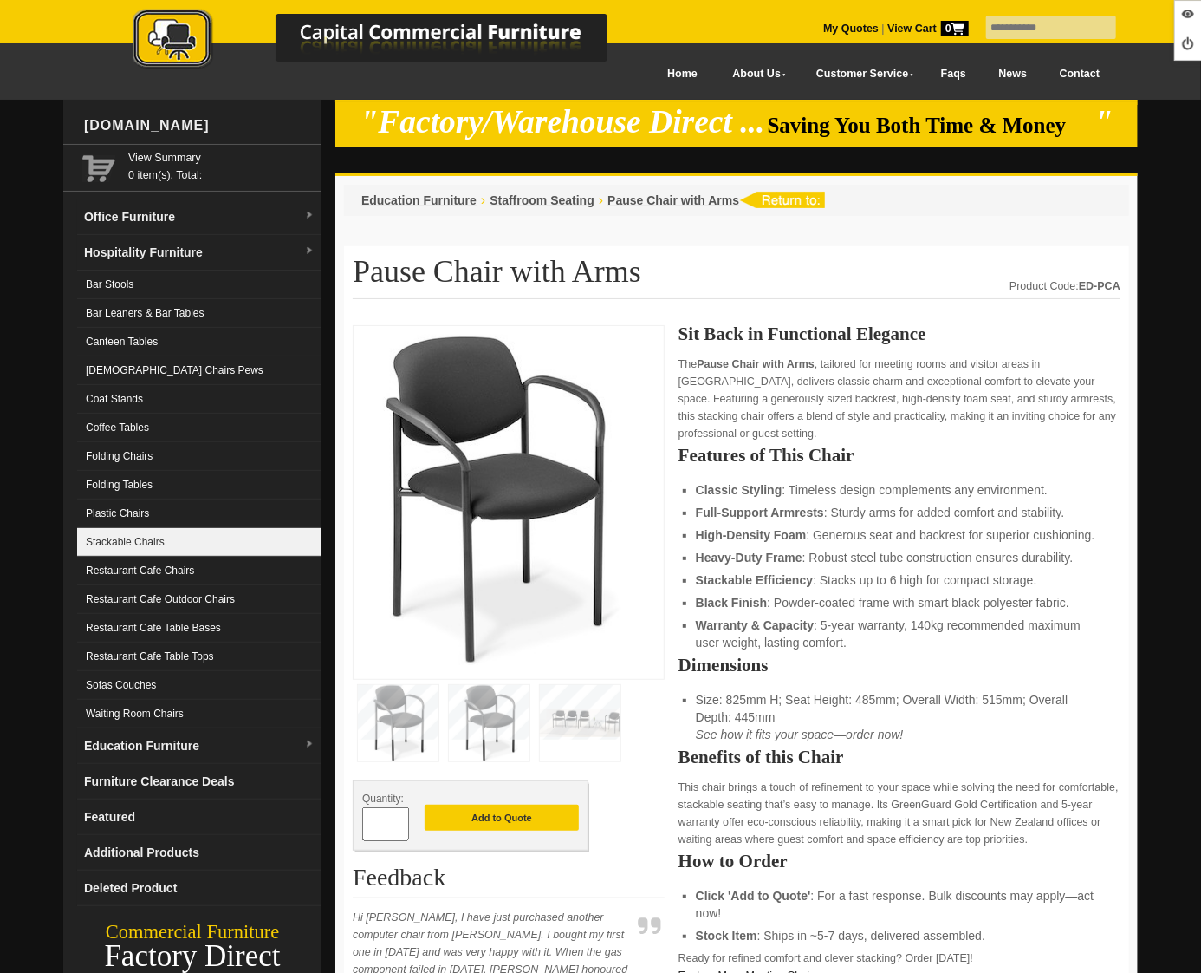
click at [224, 552] on link "Stackable Chairs" at bounding box center [199, 542] width 244 height 29
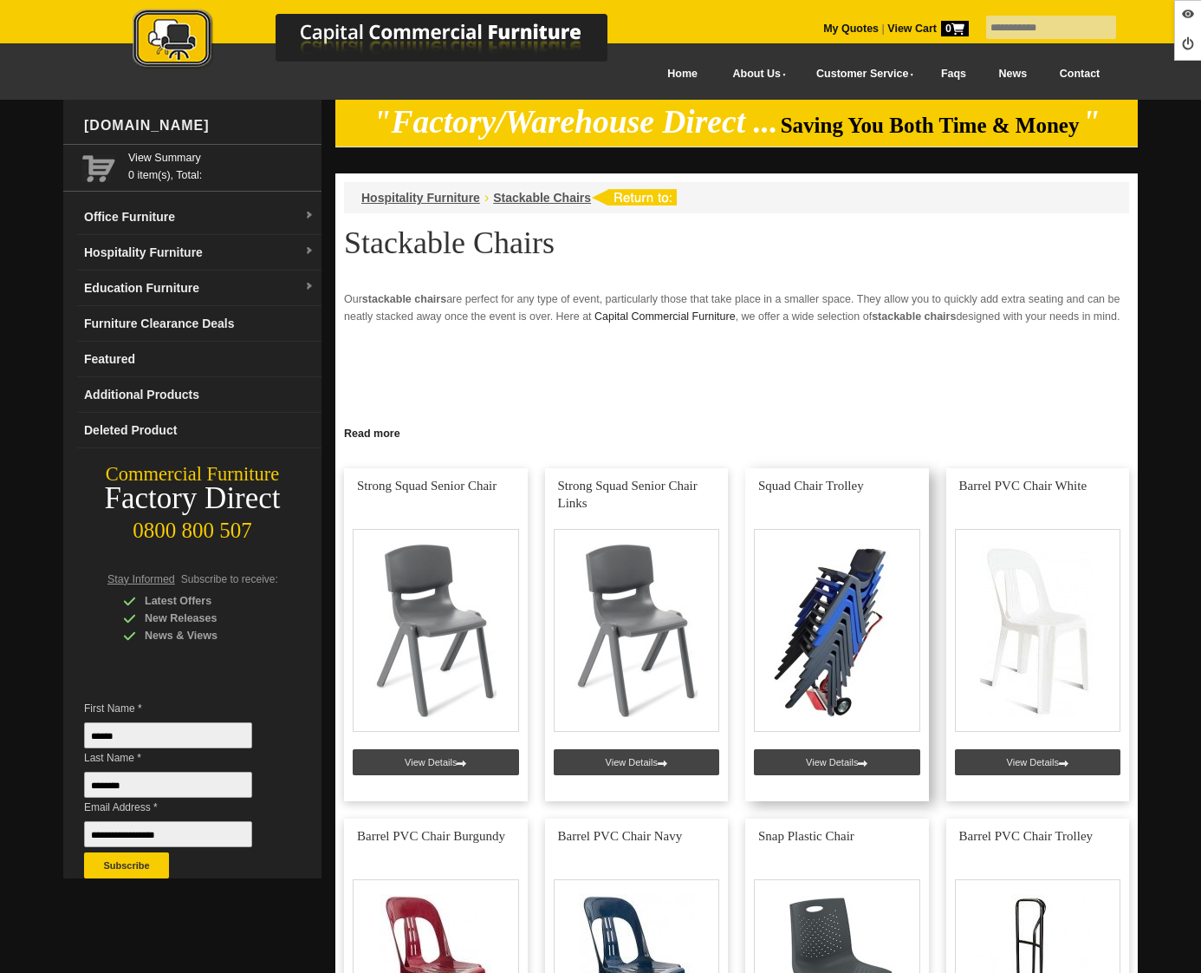
scroll to position [3, 0]
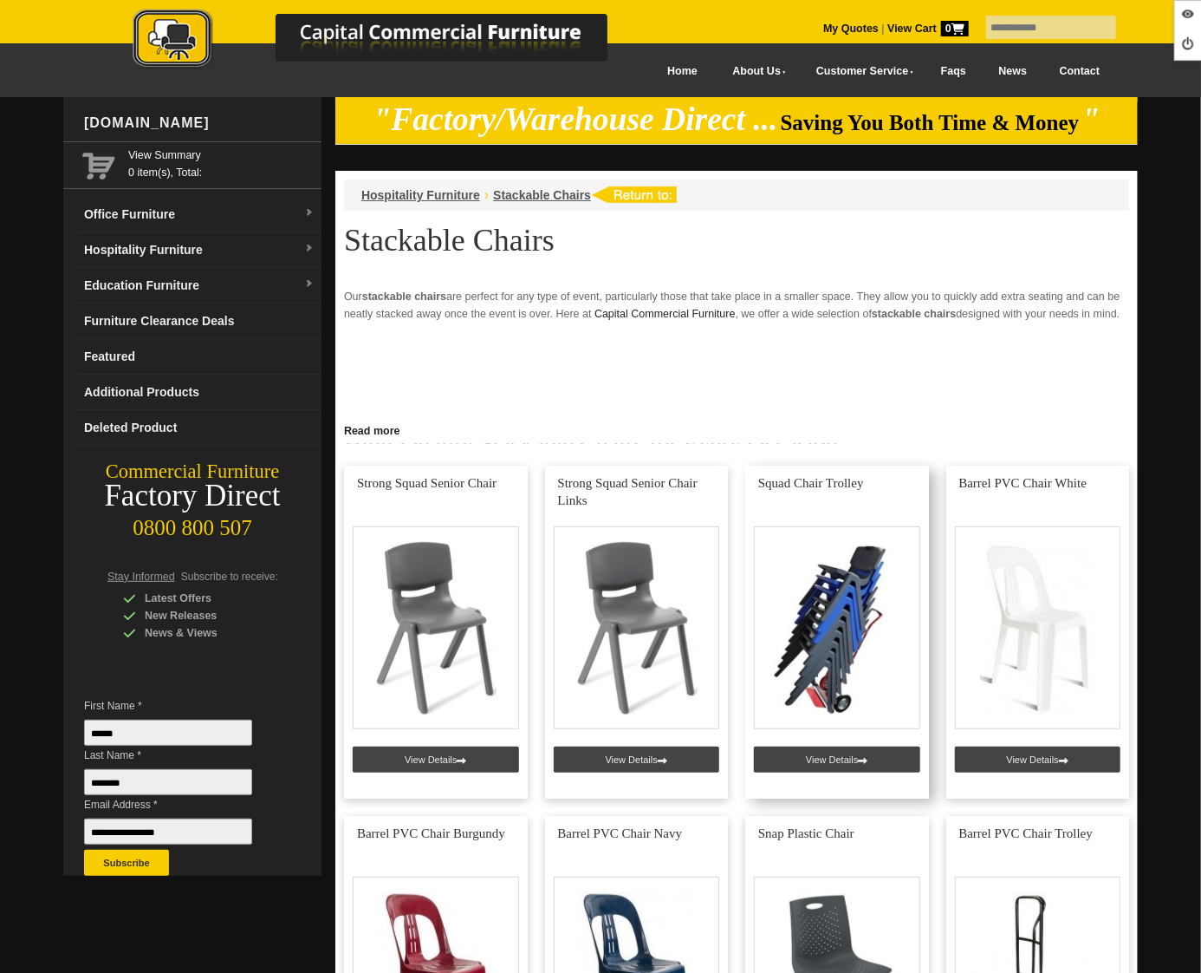
click at [814, 765] on link at bounding box center [837, 632] width 184 height 333
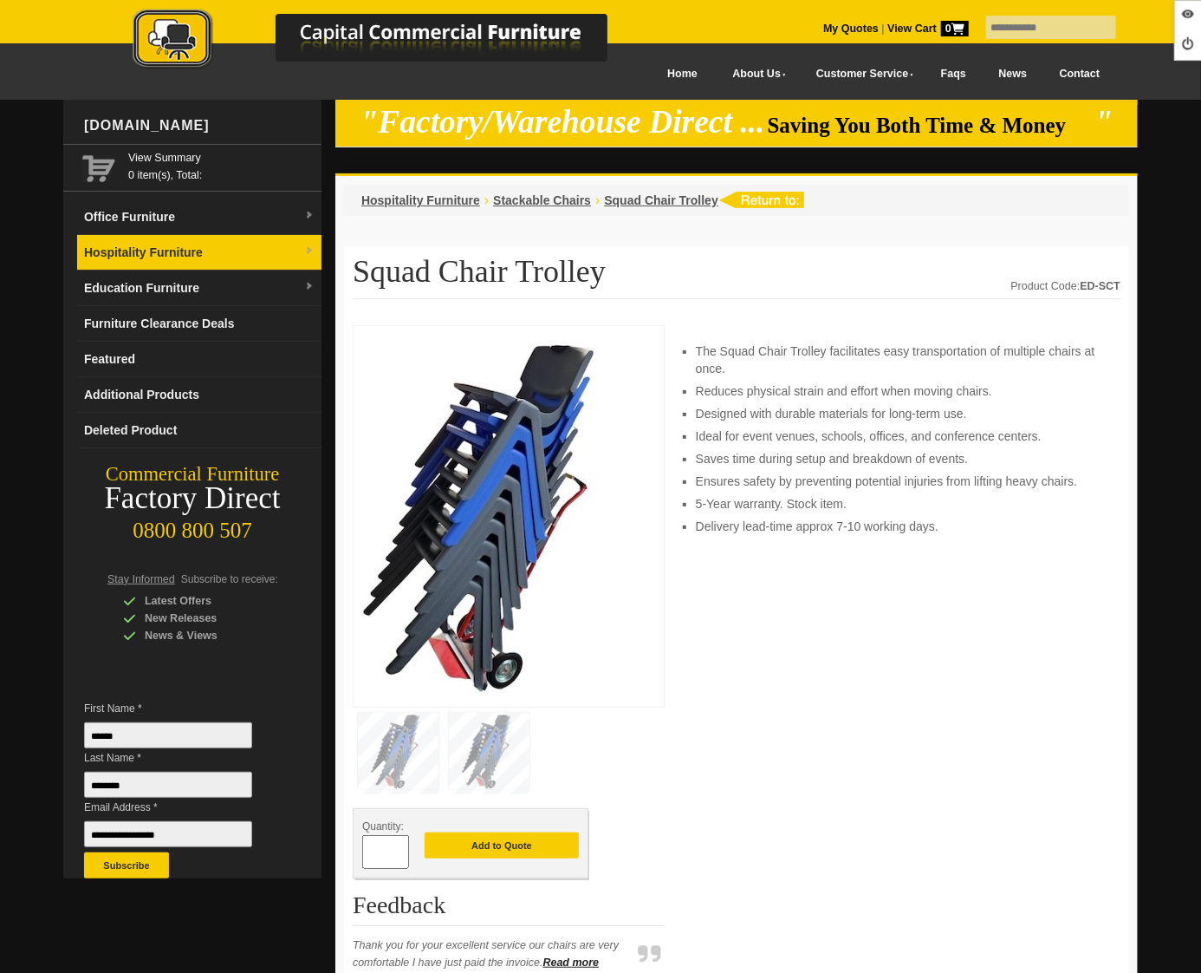
click at [209, 239] on link "Hospitality Furniture" at bounding box center [199, 253] width 244 height 36
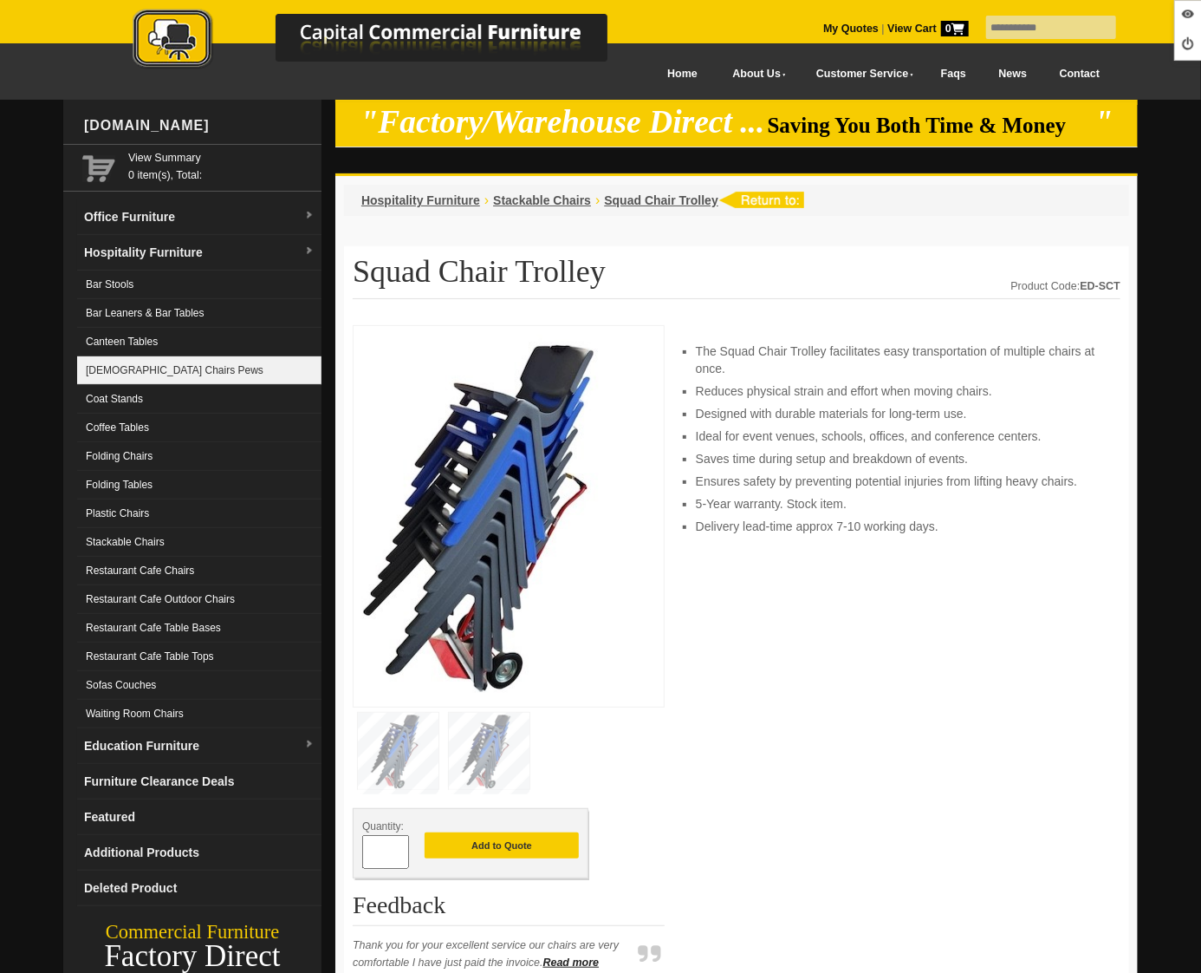
click at [166, 368] on link "[DEMOGRAPHIC_DATA] Chairs Pews" at bounding box center [199, 370] width 244 height 29
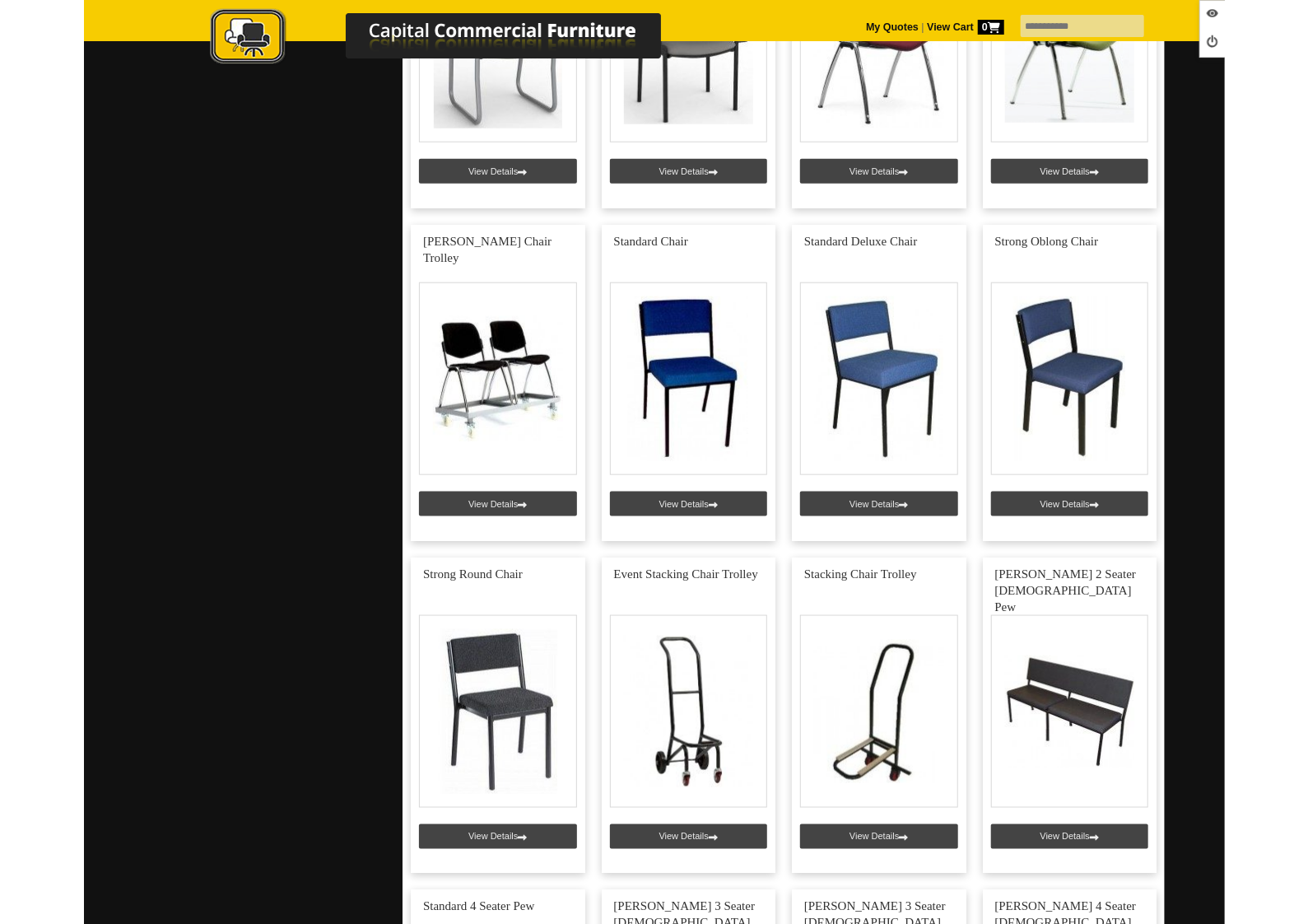
scroll to position [3905, 0]
